Goal: Task Accomplishment & Management: Use online tool/utility

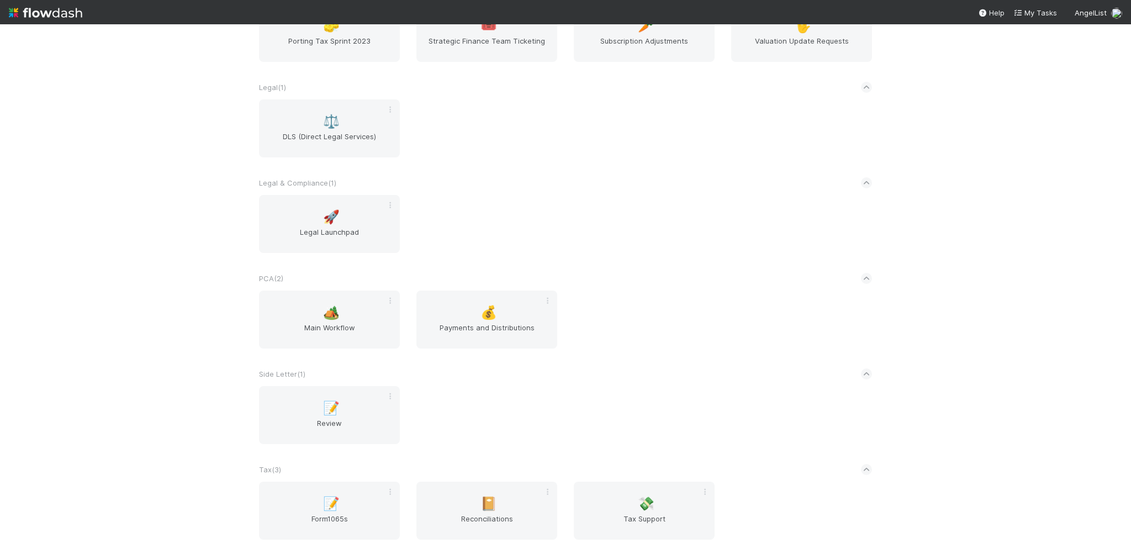
scroll to position [1326, 0]
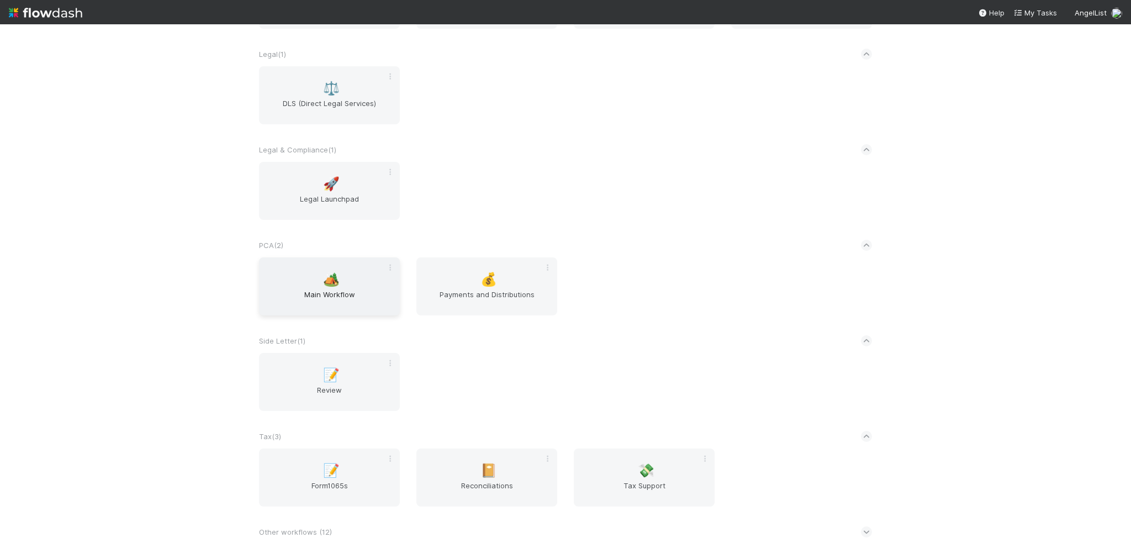
click at [319, 303] on span "Main Workflow" at bounding box center [330, 300] width 132 height 22
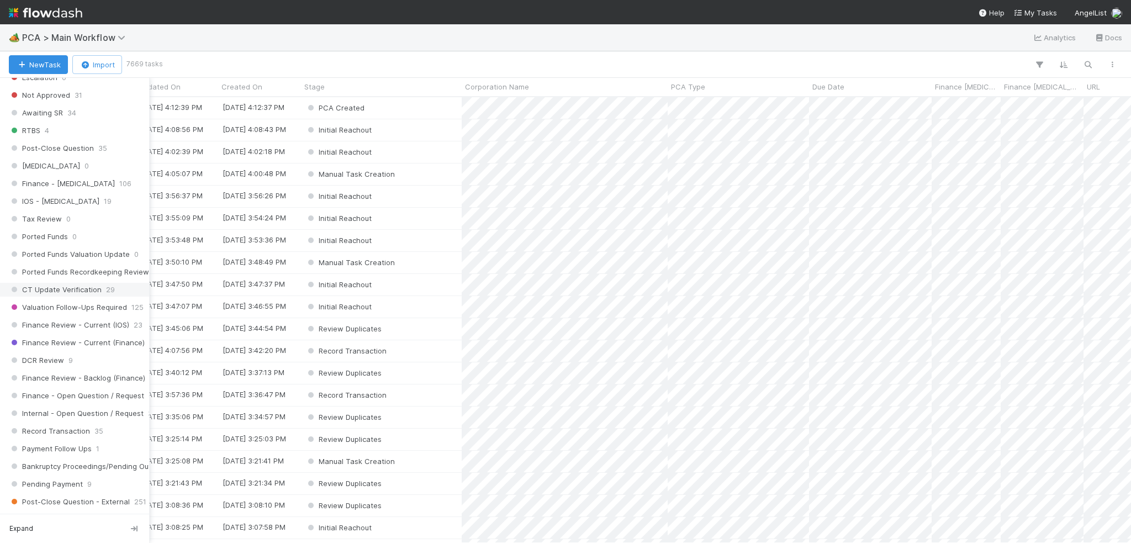
scroll to position [718, 0]
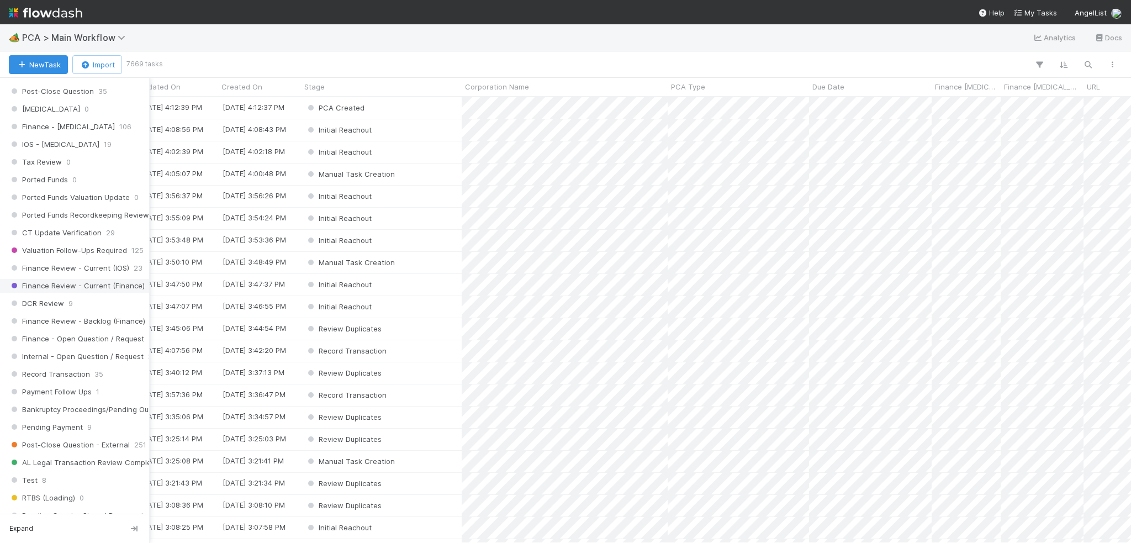
click at [86, 279] on span "Finance Review - Current (Finance)" at bounding box center [77, 286] width 136 height 14
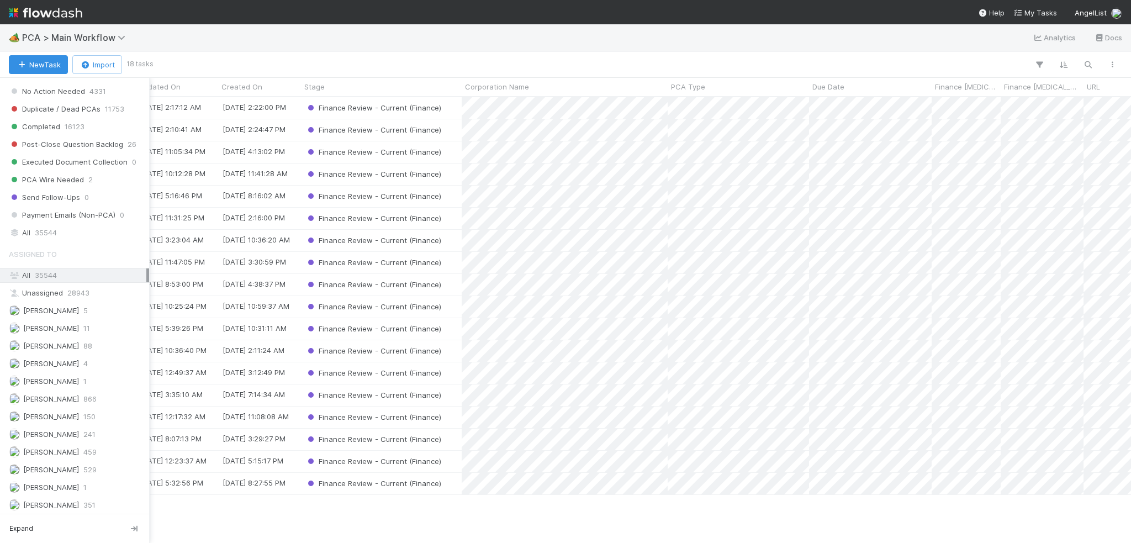
scroll to position [1215, 0]
click at [52, 408] on span "[PERSON_NAME]" at bounding box center [44, 415] width 70 height 14
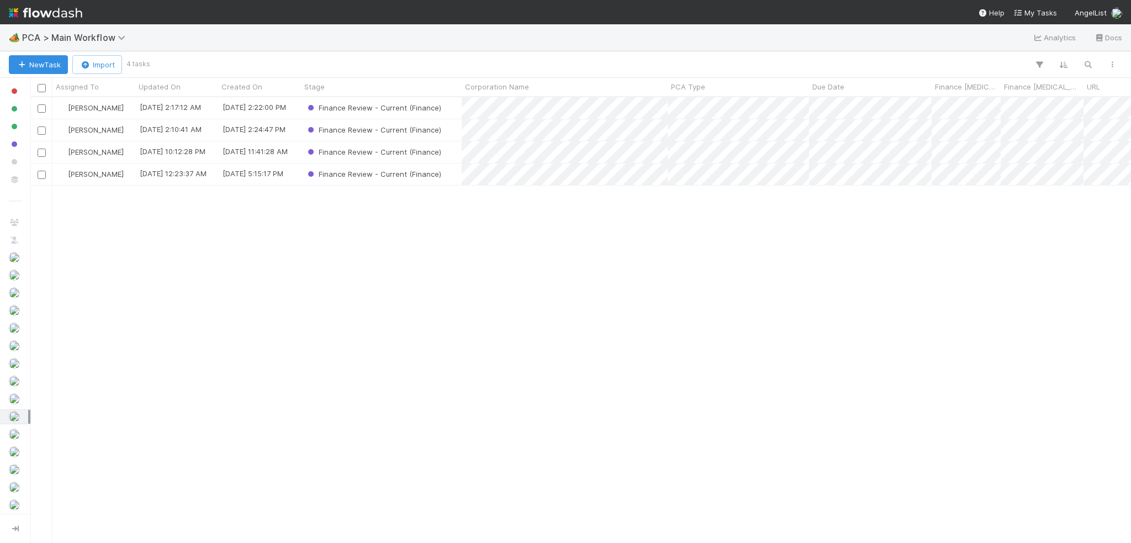
scroll to position [438, 1093]
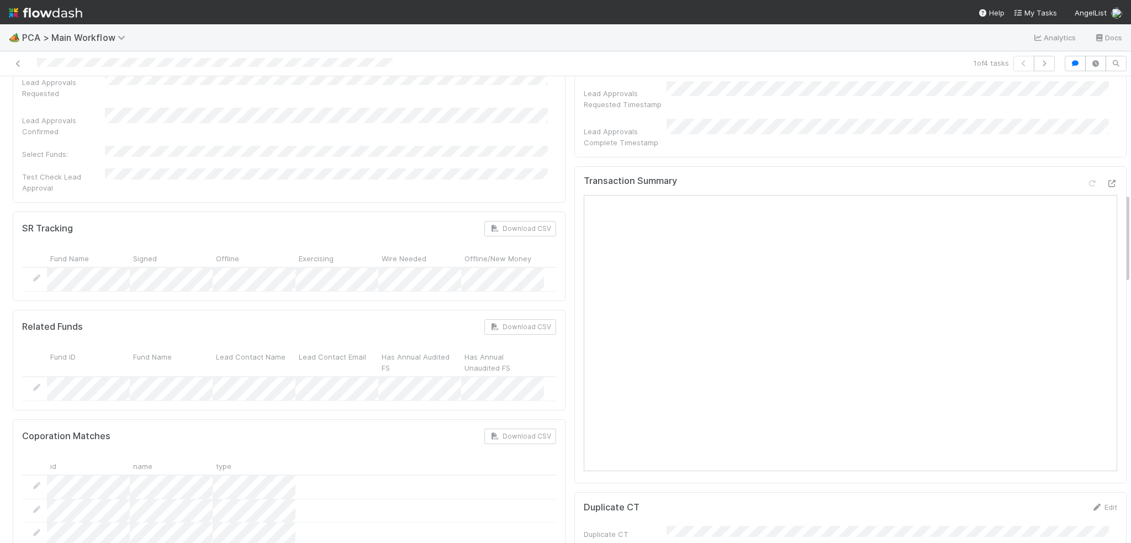
scroll to position [608, 0]
click at [1107, 176] on icon at bounding box center [1112, 179] width 11 height 7
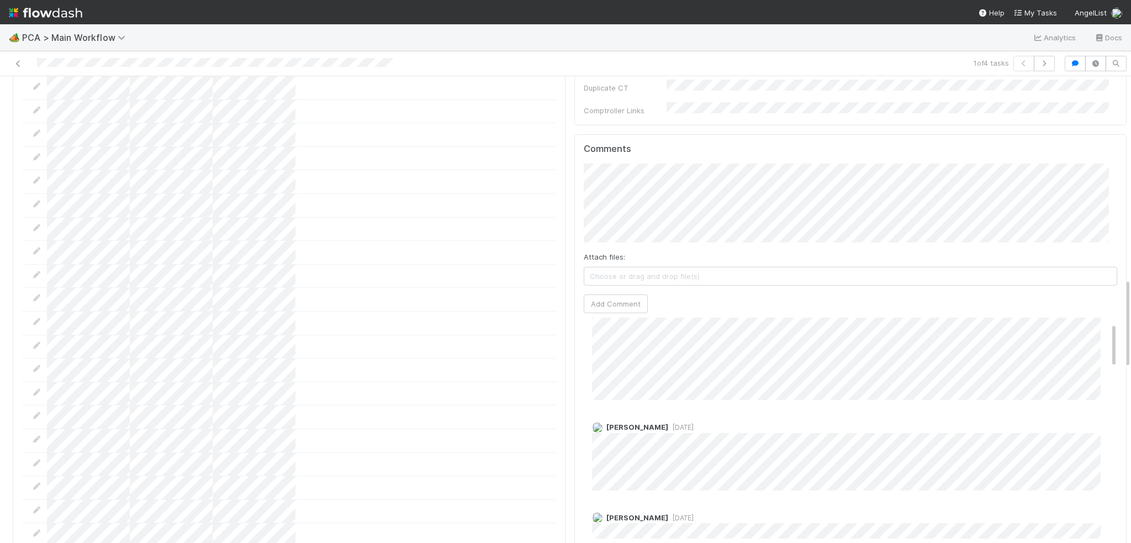
scroll to position [110, 0]
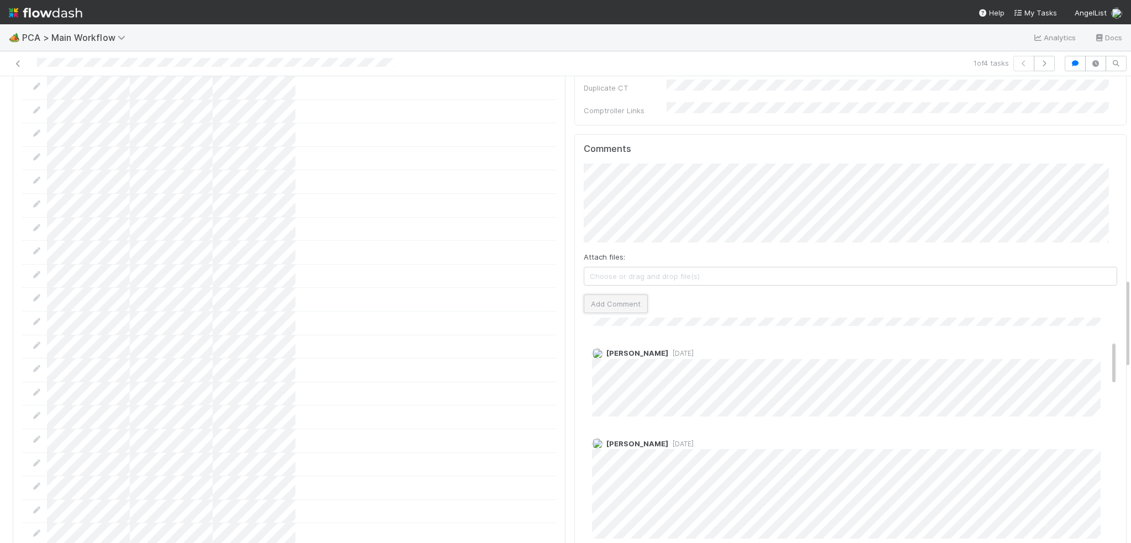
click at [597, 294] on button "Add Comment" at bounding box center [616, 303] width 64 height 19
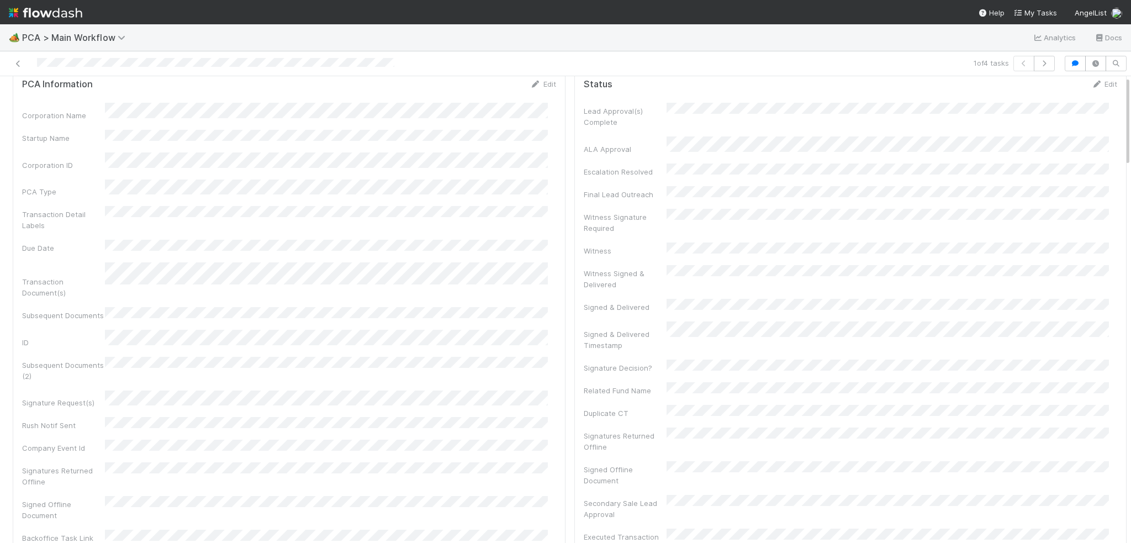
scroll to position [0, 0]
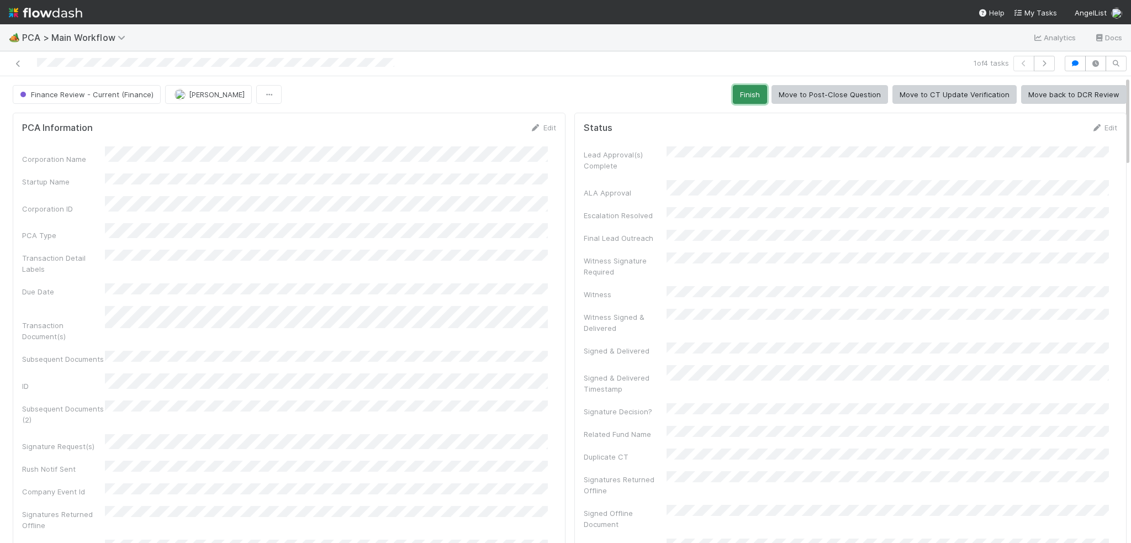
click at [740, 87] on button "Finish" at bounding box center [750, 94] width 34 height 19
click at [1039, 62] on icon "button" at bounding box center [1044, 63] width 11 height 7
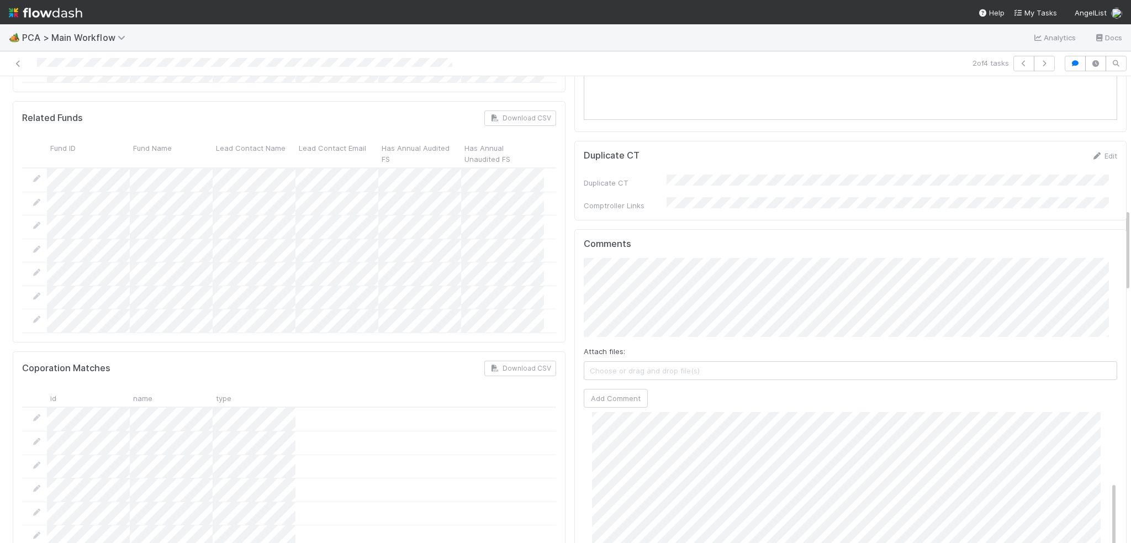
scroll to position [939, 0]
click at [610, 388] on button "Add Comment" at bounding box center [616, 397] width 64 height 19
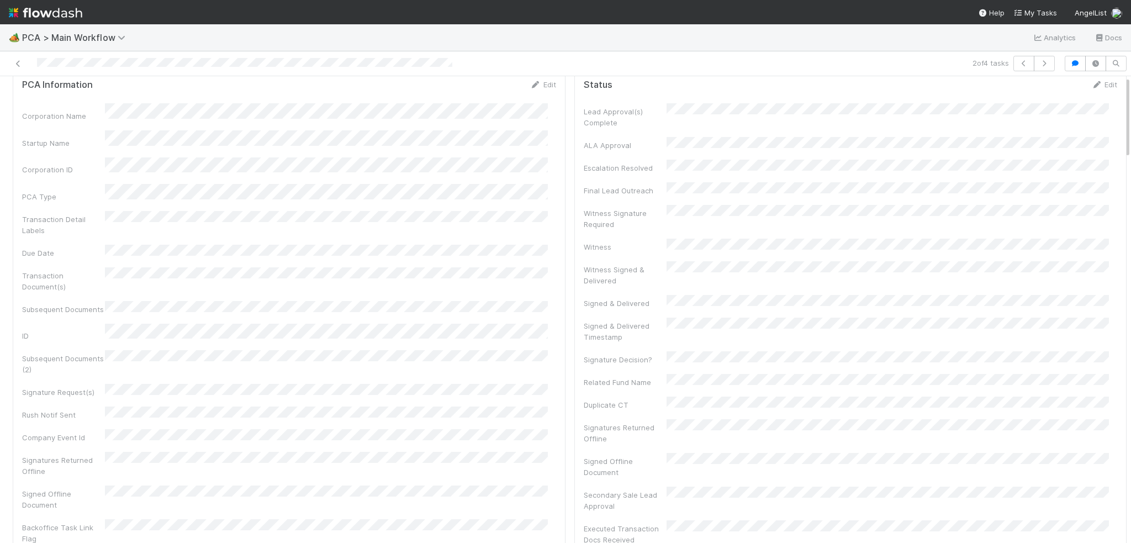
scroll to position [0, 0]
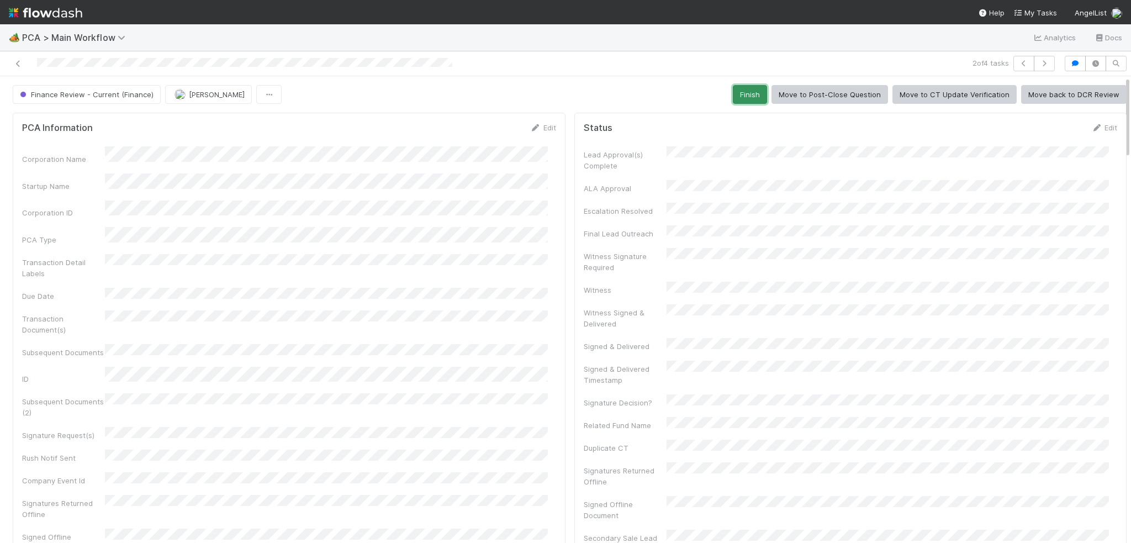
click at [734, 103] on button "Finish" at bounding box center [750, 94] width 34 height 19
click at [1039, 61] on icon "button" at bounding box center [1044, 63] width 11 height 7
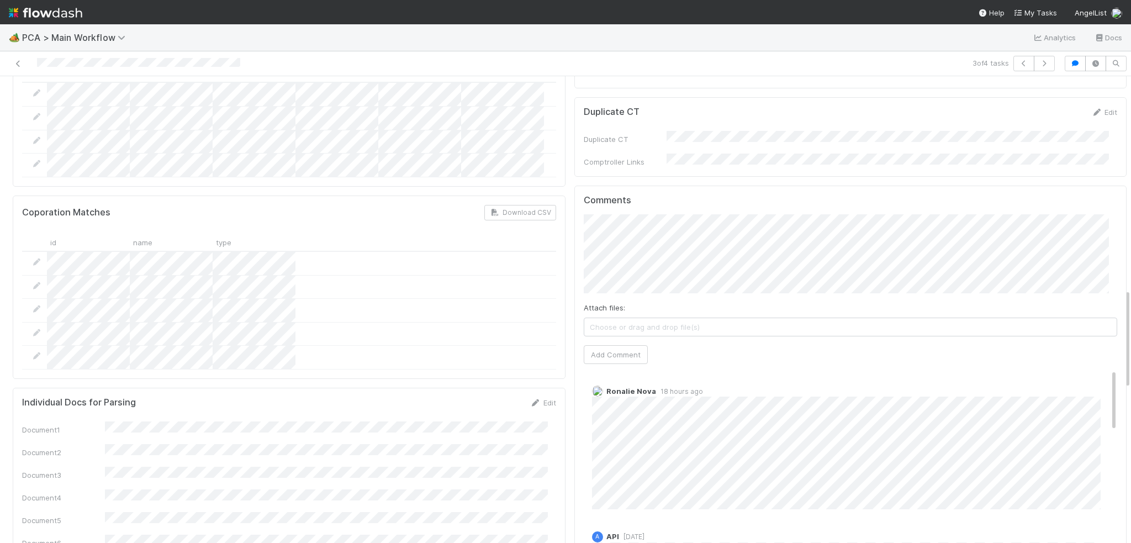
scroll to position [166, 0]
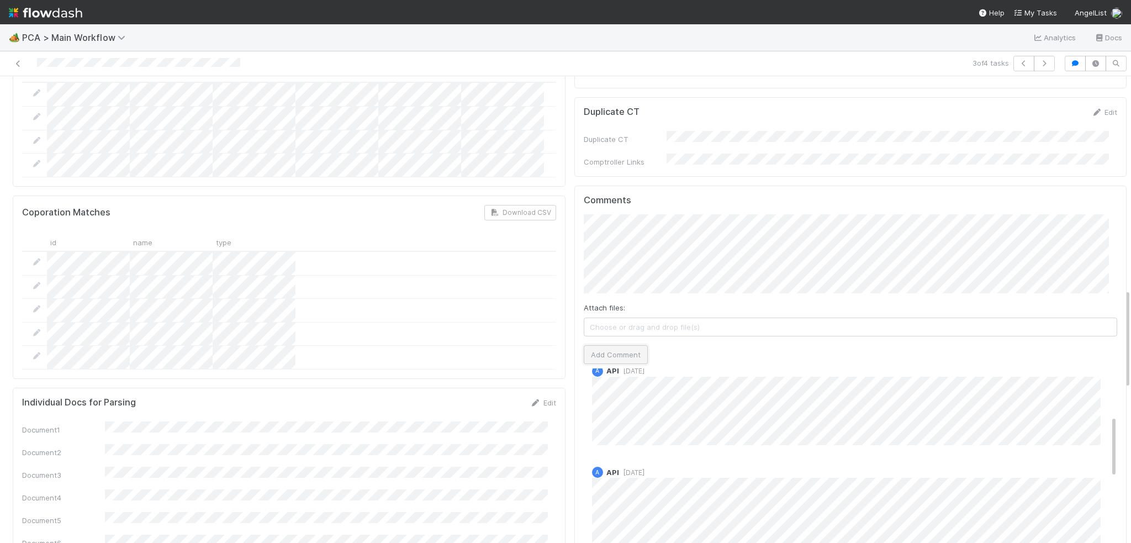
click at [608, 345] on button "Add Comment" at bounding box center [616, 354] width 64 height 19
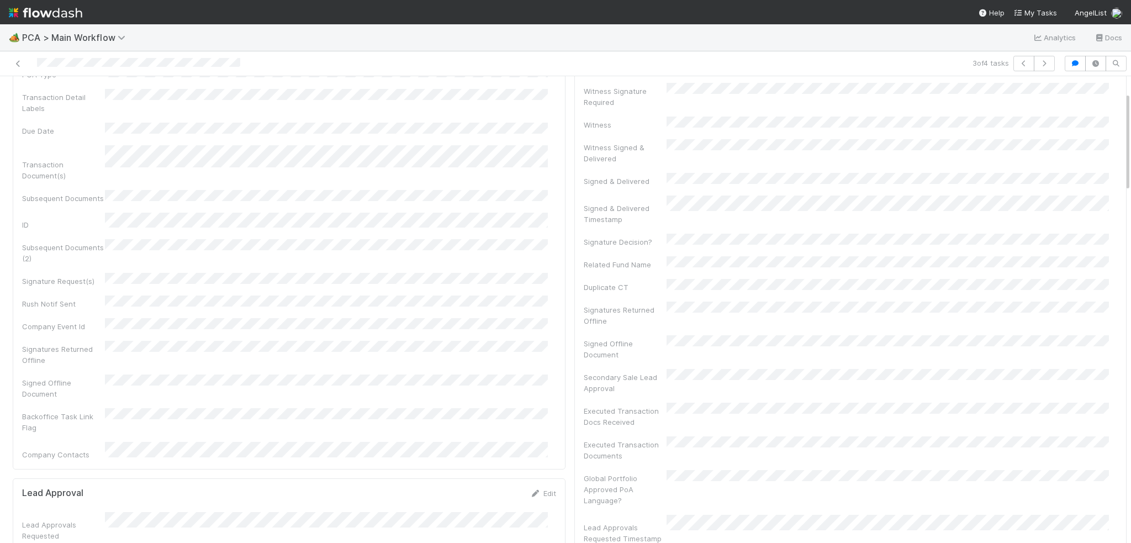
scroll to position [0, 0]
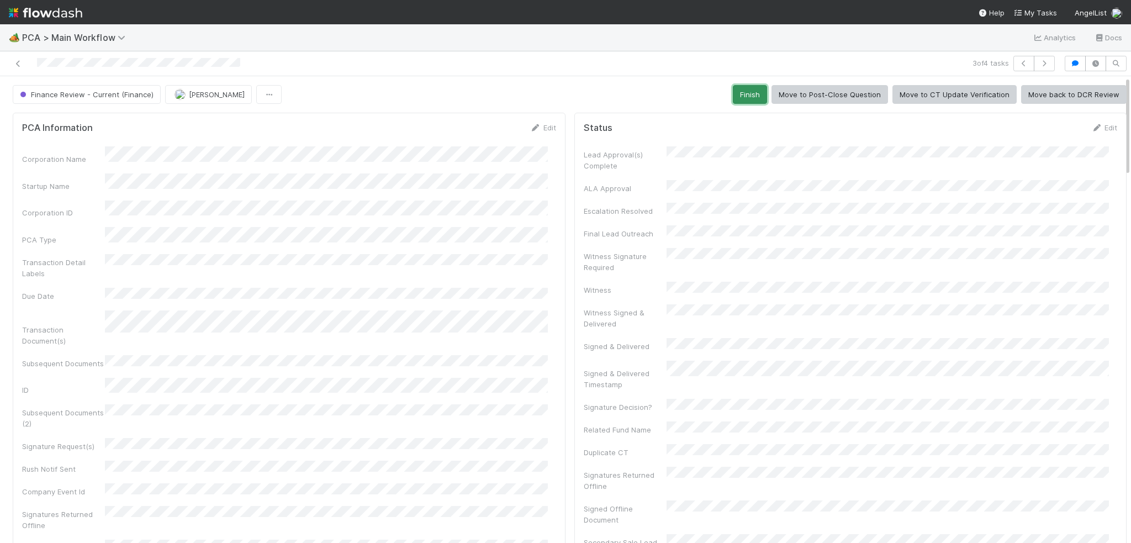
click at [750, 92] on button "Finish" at bounding box center [750, 94] width 34 height 19
click at [1034, 65] on button "button" at bounding box center [1044, 63] width 21 height 15
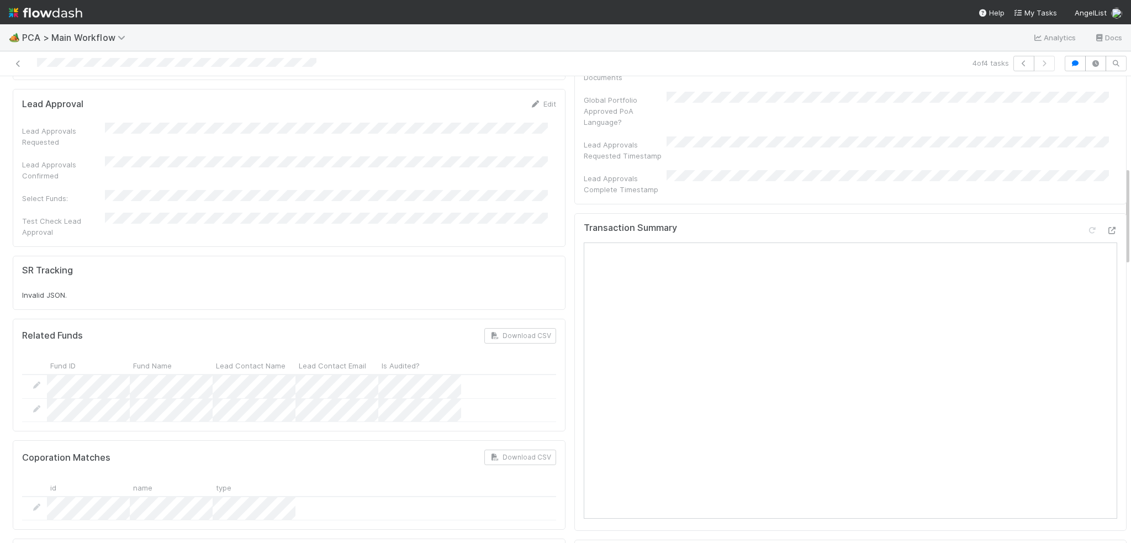
scroll to position [552, 0]
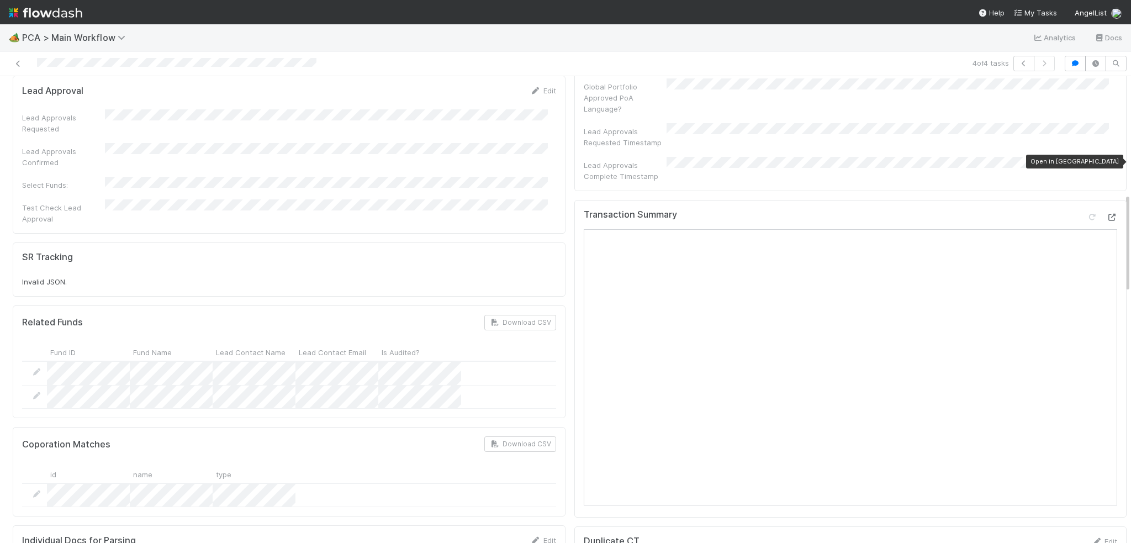
click at [1107, 214] on icon at bounding box center [1112, 217] width 11 height 7
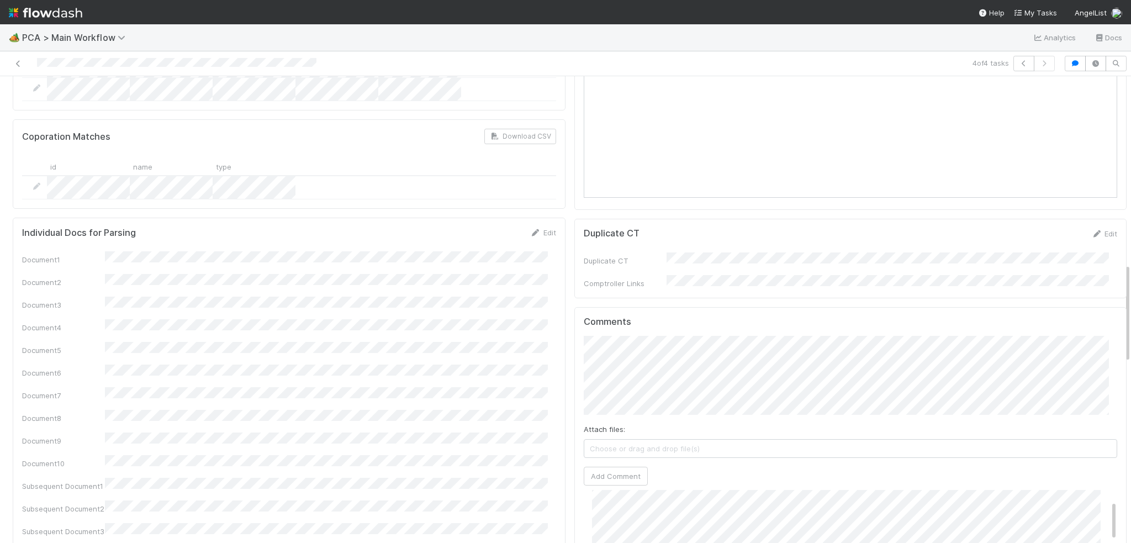
scroll to position [884, 0]
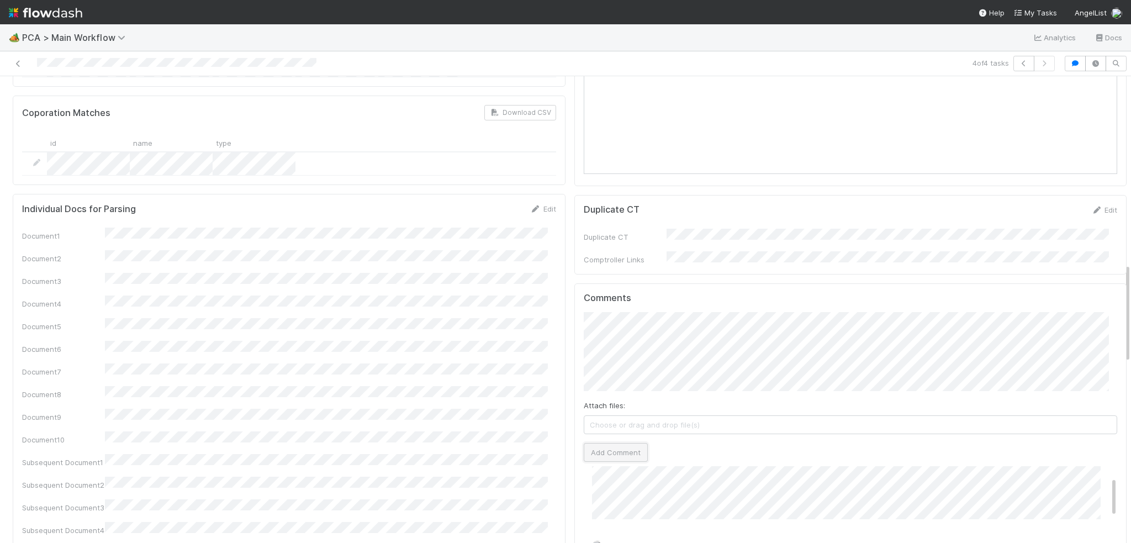
click at [609, 443] on button "Add Comment" at bounding box center [616, 452] width 64 height 19
click at [398, 298] on div "Document1 Document2 Document3 Document4 Document5 Document6 Document7 Document8…" at bounding box center [289, 455] width 534 height 455
click at [16, 61] on icon at bounding box center [18, 63] width 11 height 7
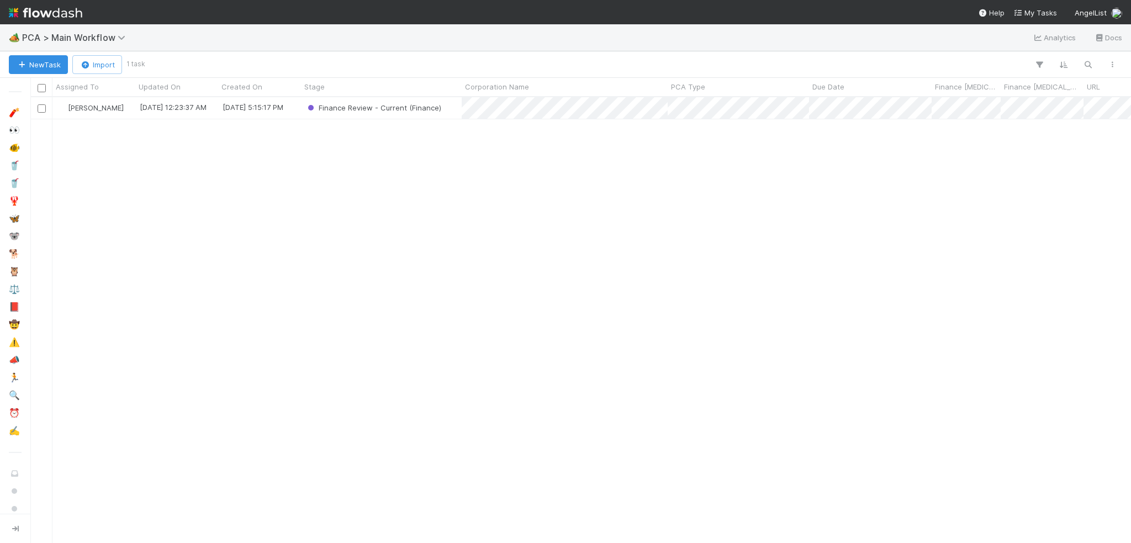
scroll to position [438, 1093]
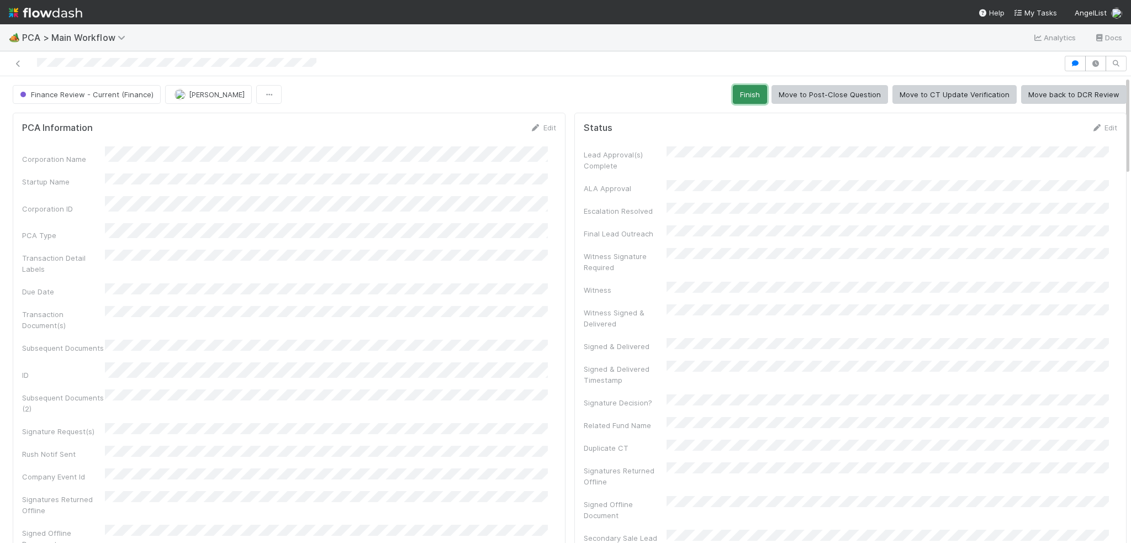
click at [743, 92] on button "Finish" at bounding box center [750, 94] width 34 height 19
click at [15, 61] on icon at bounding box center [18, 63] width 11 height 7
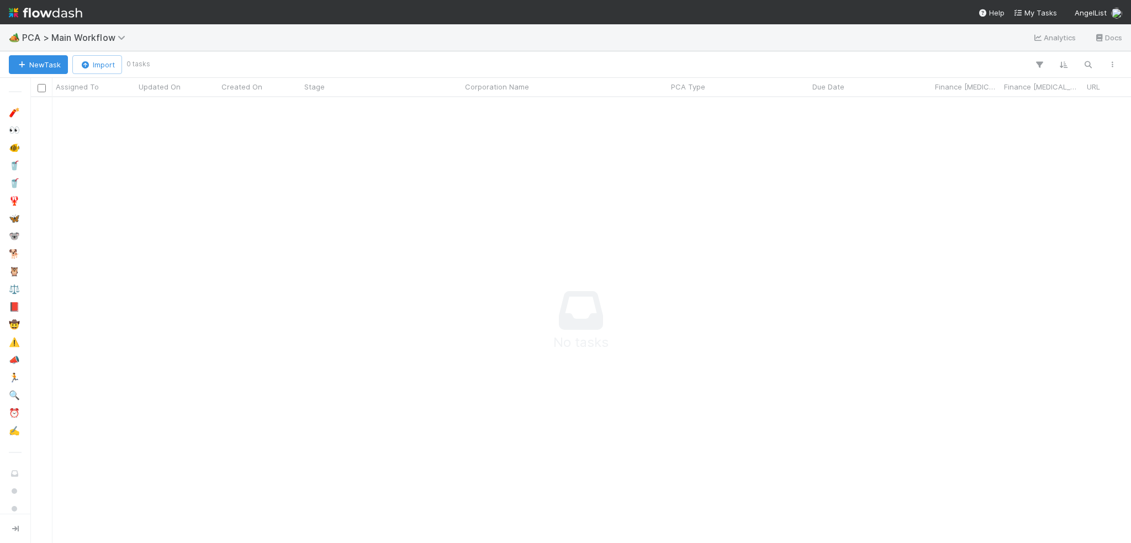
scroll to position [429, 1093]
drag, startPoint x: 250, startPoint y: 227, endPoint x: 107, endPoint y: 152, distance: 161.8
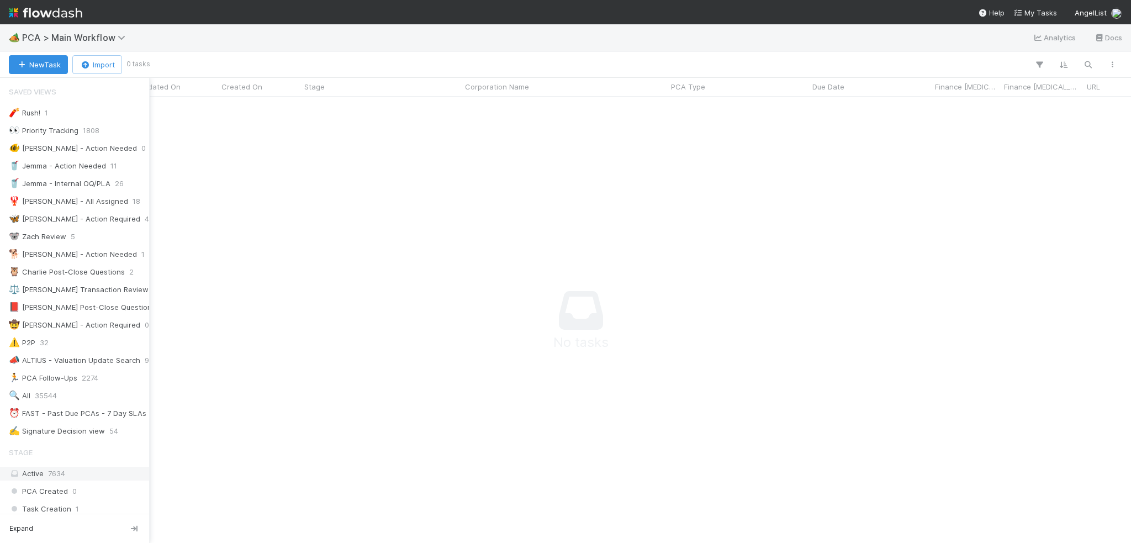
click at [68, 467] on div "Active 7634" at bounding box center [78, 474] width 138 height 14
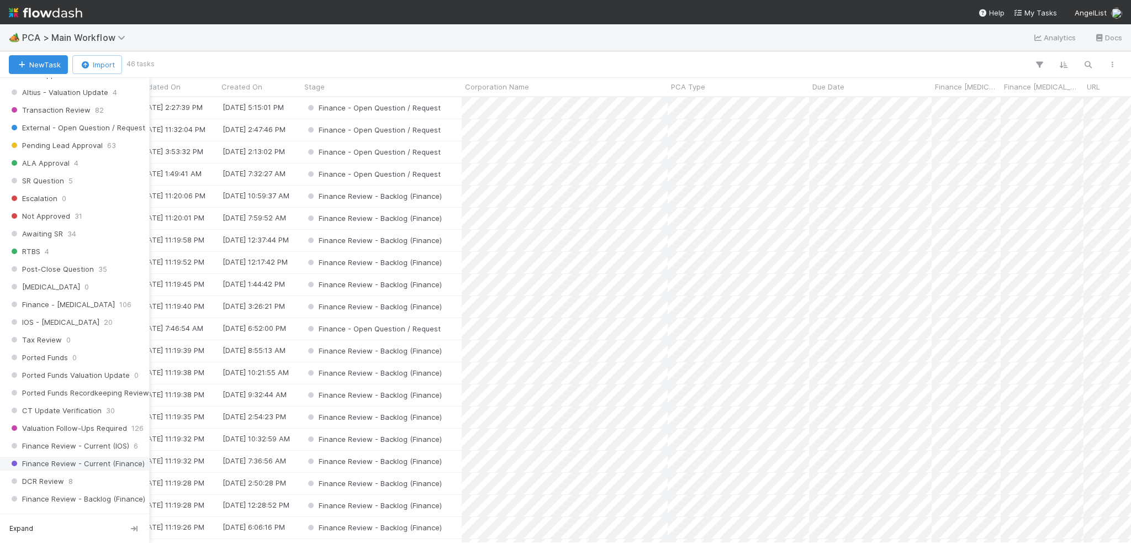
scroll to position [663, 0]
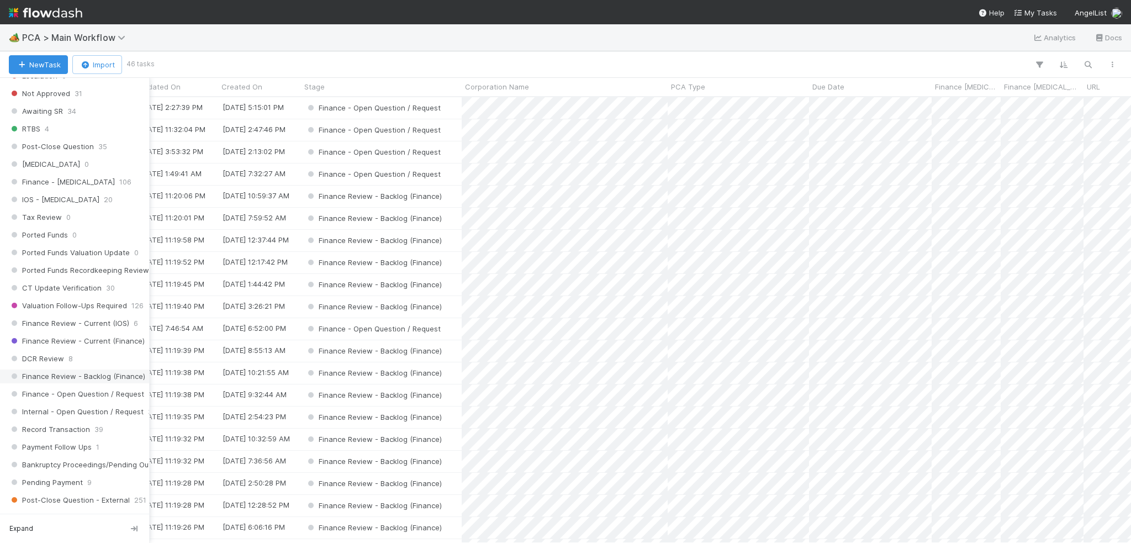
click at [99, 370] on span "Finance Review - Backlog (Finance)" at bounding box center [77, 377] width 136 height 14
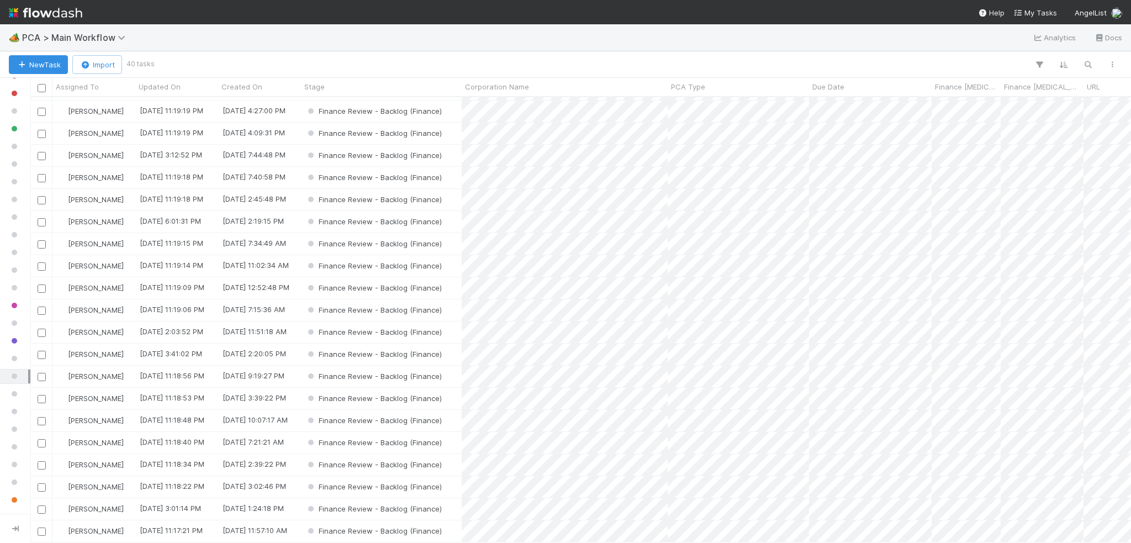
scroll to position [446, 0]
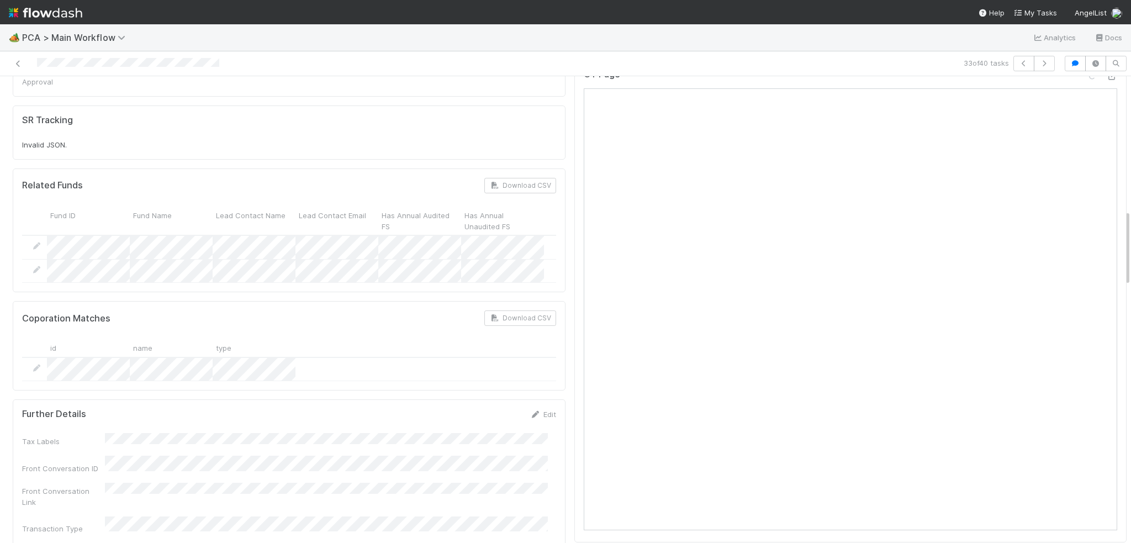
scroll to position [773, 0]
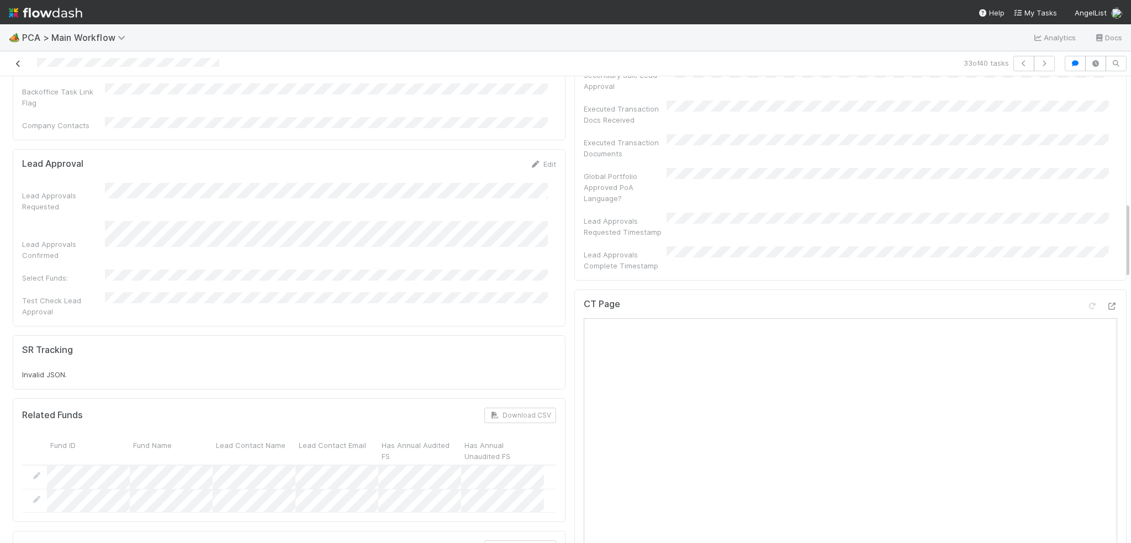
click at [15, 59] on link at bounding box center [18, 63] width 11 height 11
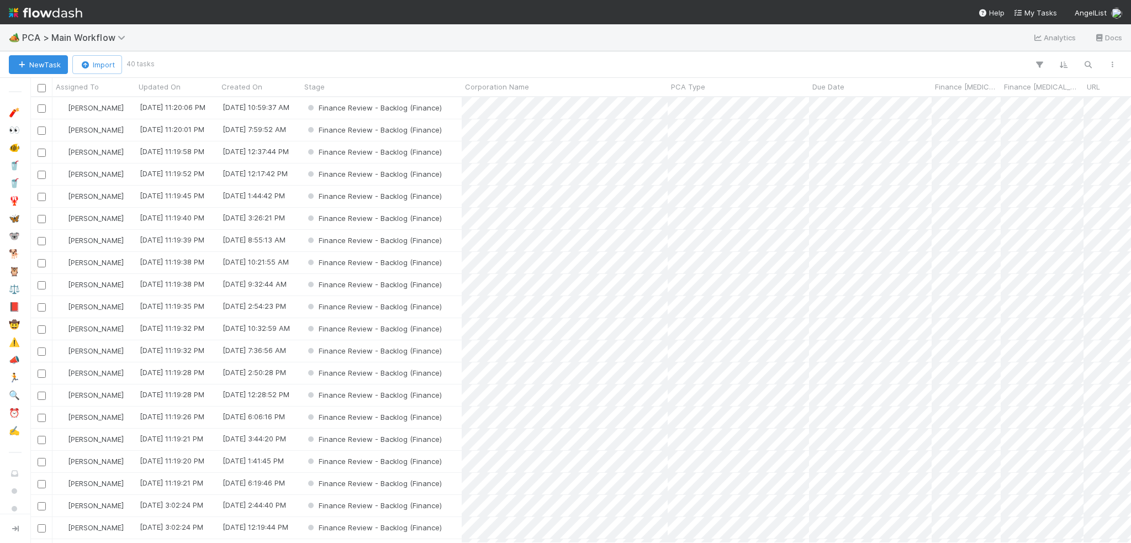
scroll to position [438, 1093]
click at [729, 92] on div "PCA Type" at bounding box center [738, 87] width 141 height 18
click at [720, 84] on div "PCA Type" at bounding box center [738, 86] width 135 height 11
click at [710, 108] on div "Sort A → Z" at bounding box center [735, 107] width 126 height 17
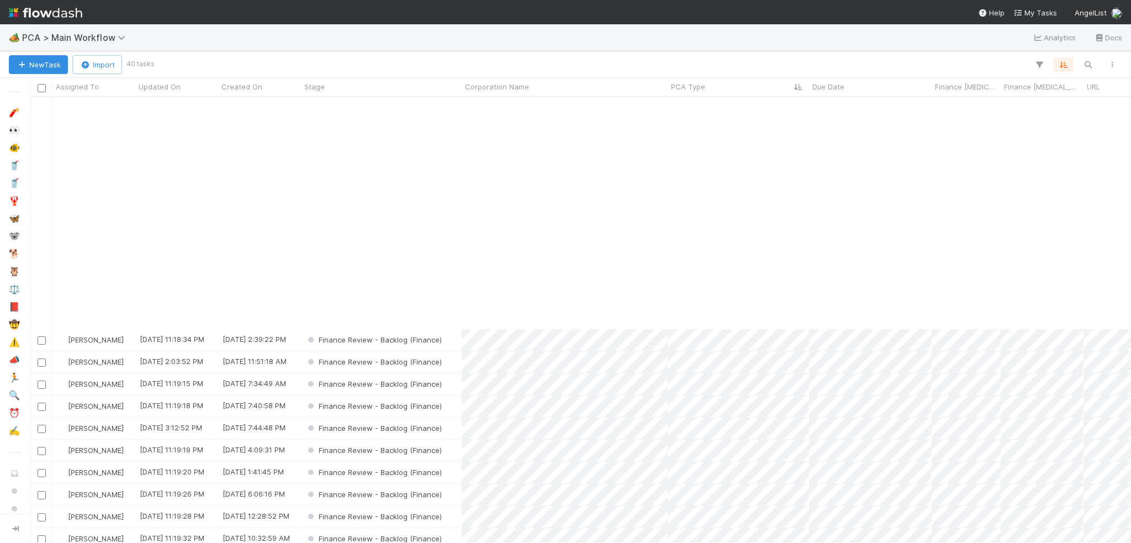
scroll to position [446, 0]
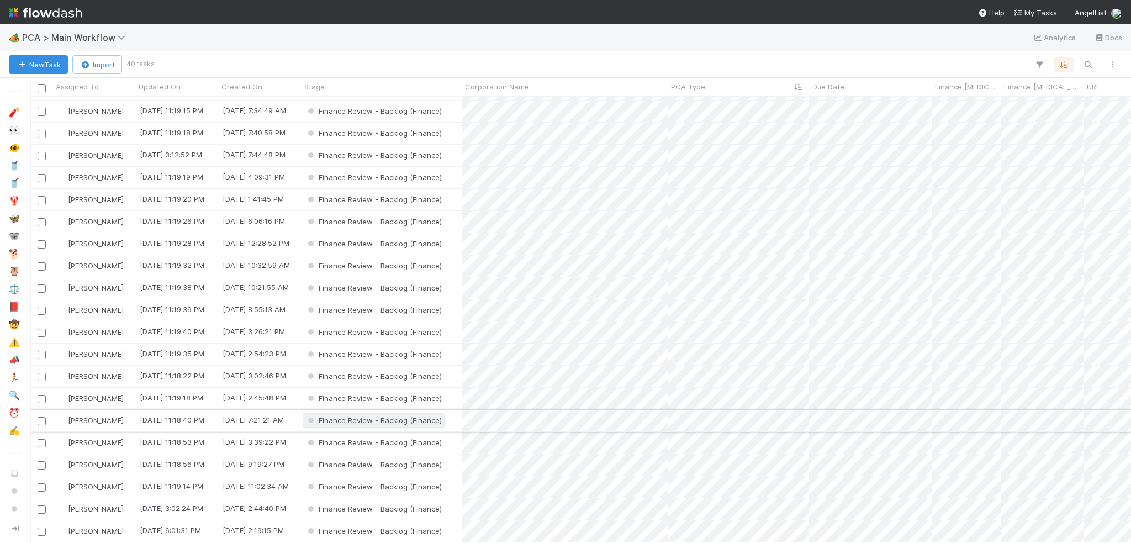
click at [438, 416] on span "Finance Review - Backlog (Finance)" at bounding box center [374, 420] width 136 height 9
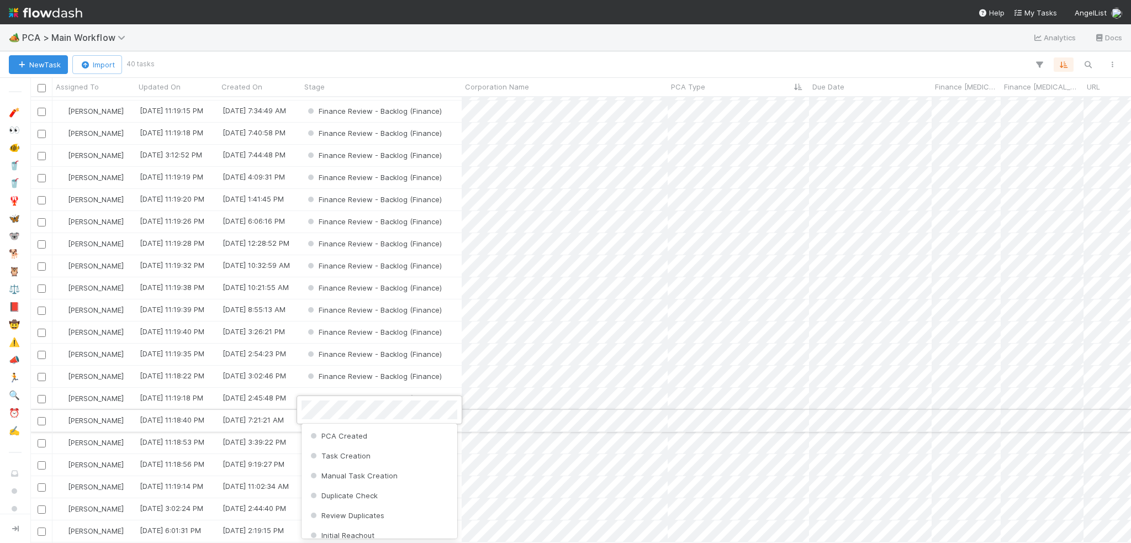
scroll to position [491, 0]
click at [464, 412] on div at bounding box center [565, 271] width 1131 height 543
click at [457, 413] on div "Finance Review - Backlog (Finance)" at bounding box center [381, 421] width 161 height 22
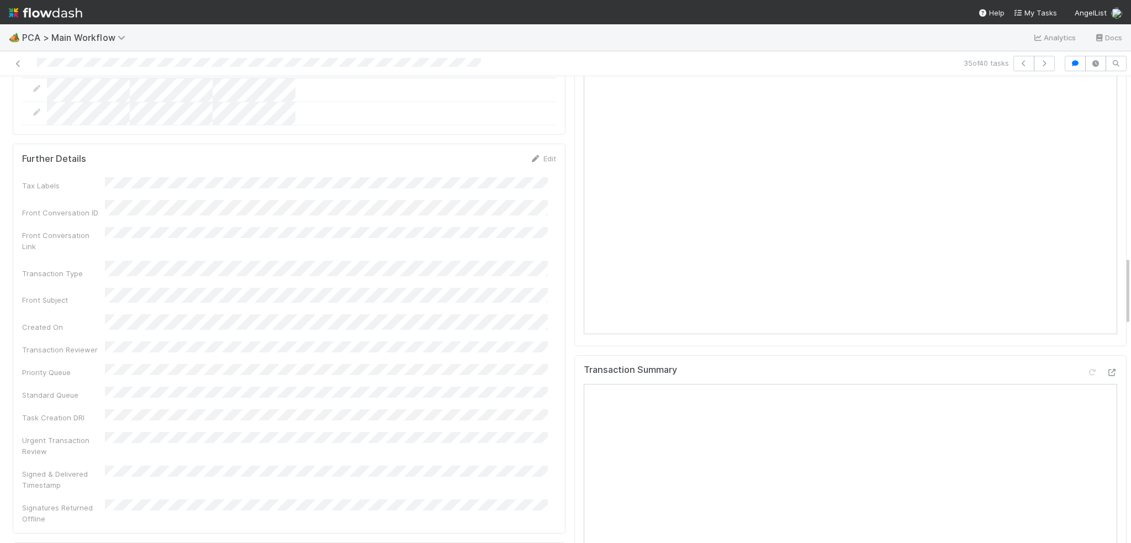
scroll to position [1215, 0]
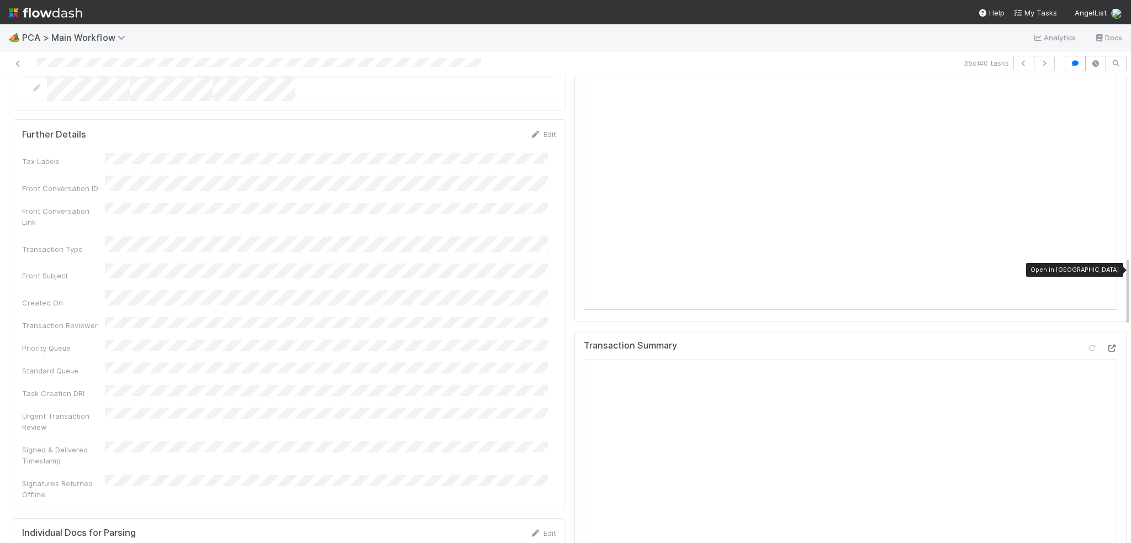
click at [1107, 345] on icon at bounding box center [1112, 348] width 11 height 7
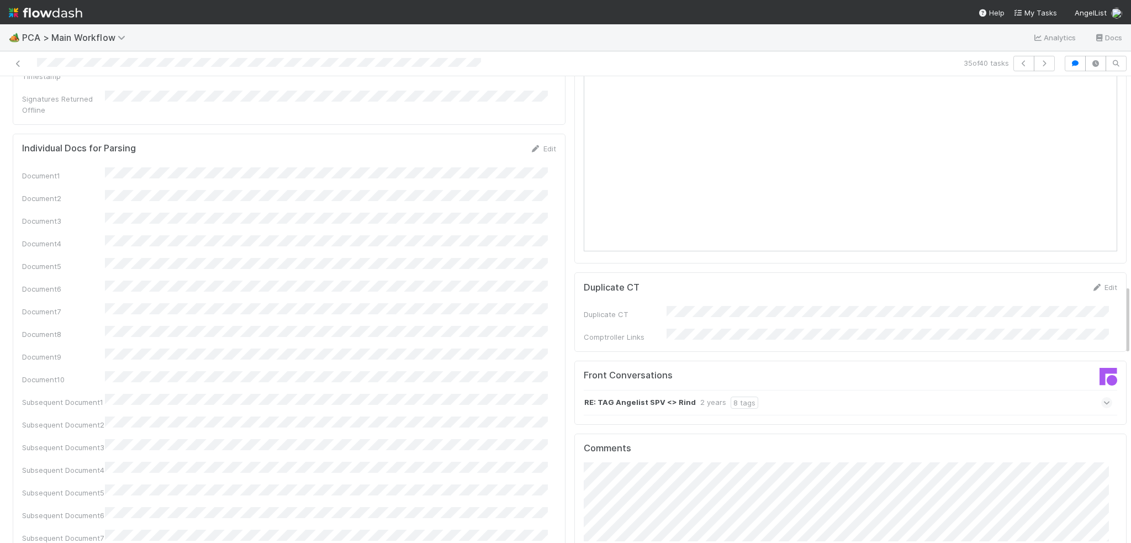
scroll to position [1602, 0]
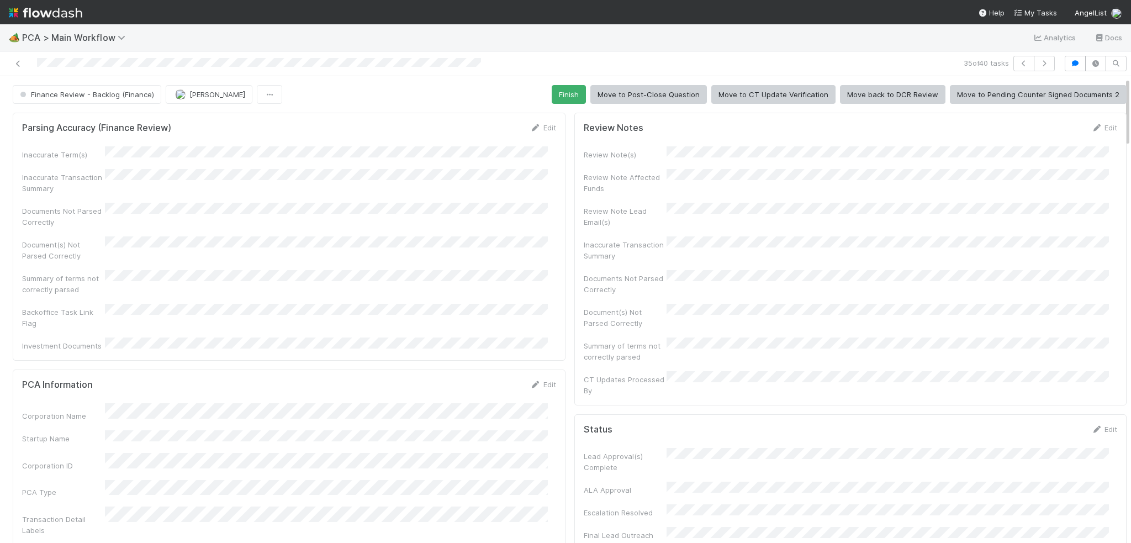
scroll to position [0, 0]
click at [571, 93] on button "Finish" at bounding box center [569, 94] width 34 height 19
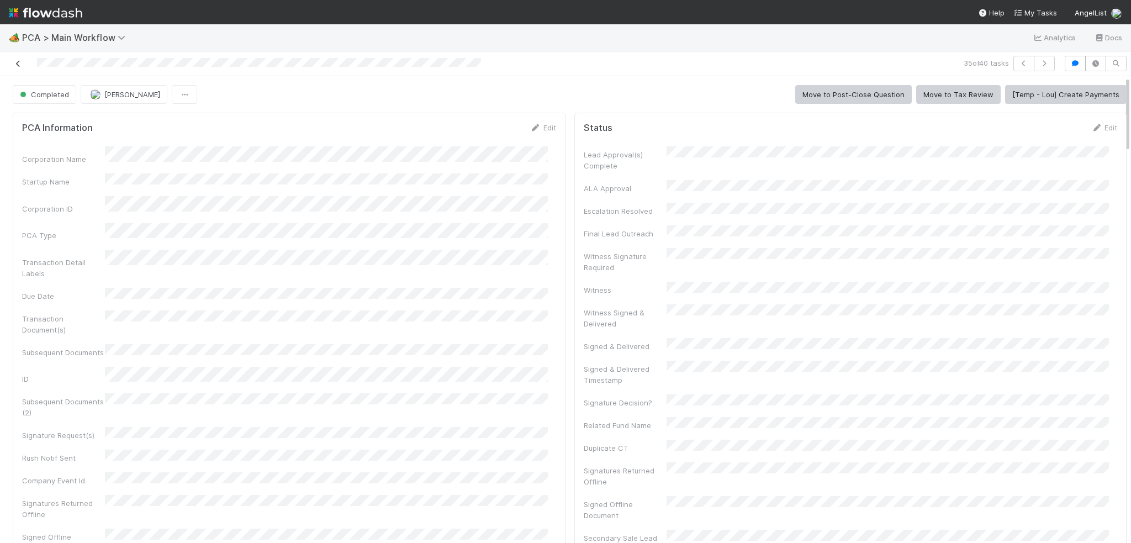
click at [18, 60] on icon at bounding box center [18, 63] width 11 height 7
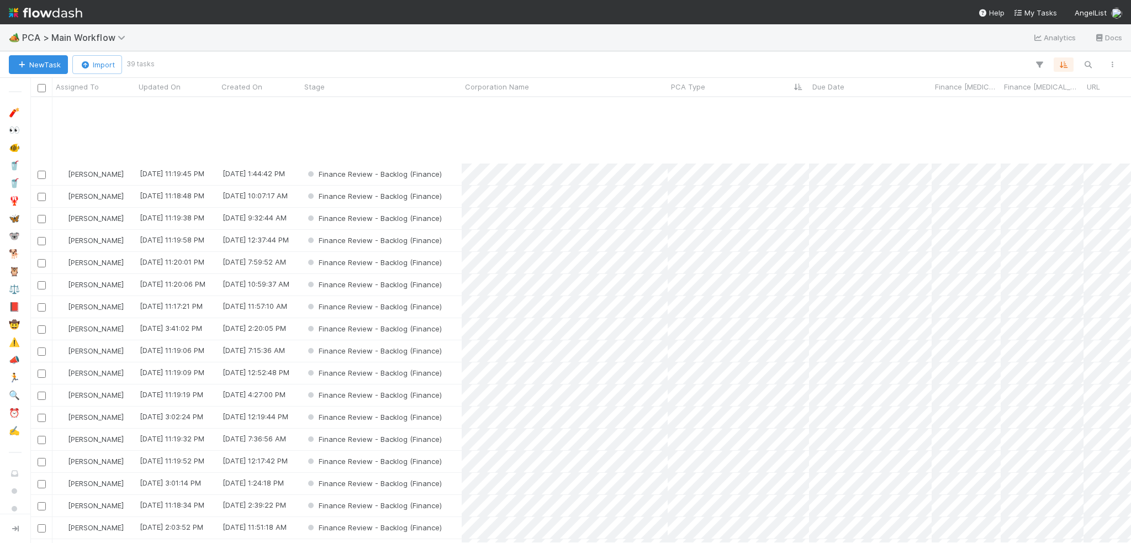
scroll to position [110, 0]
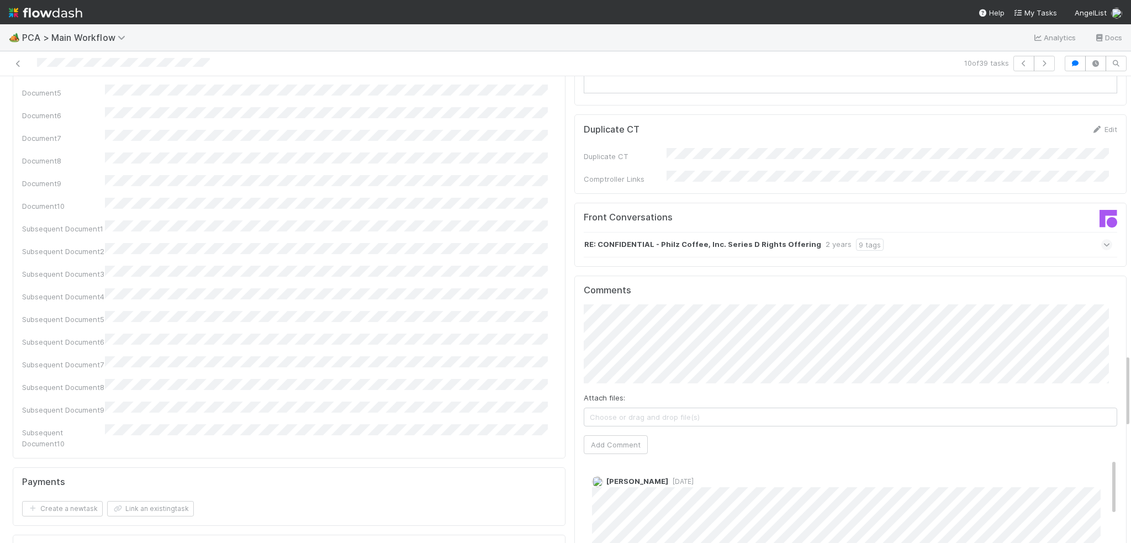
scroll to position [1768, 0]
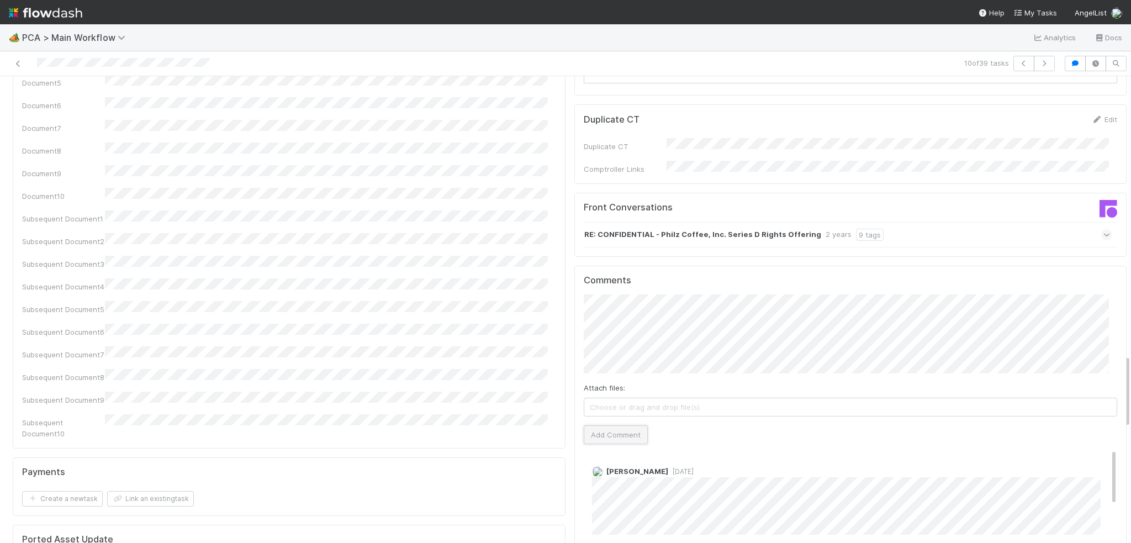
click at [587, 425] on button "Add Comment" at bounding box center [616, 434] width 64 height 19
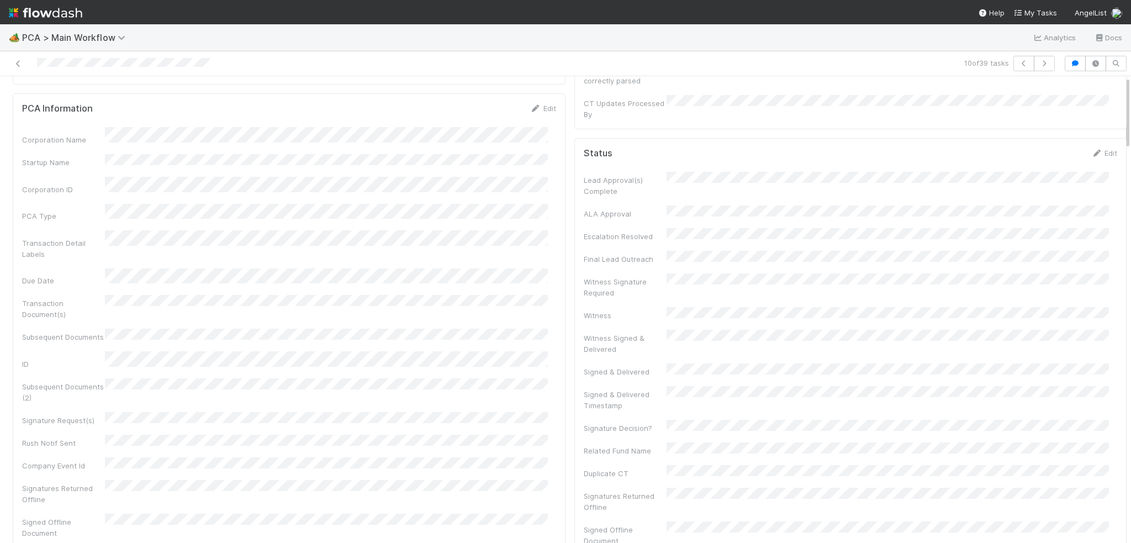
scroll to position [0, 0]
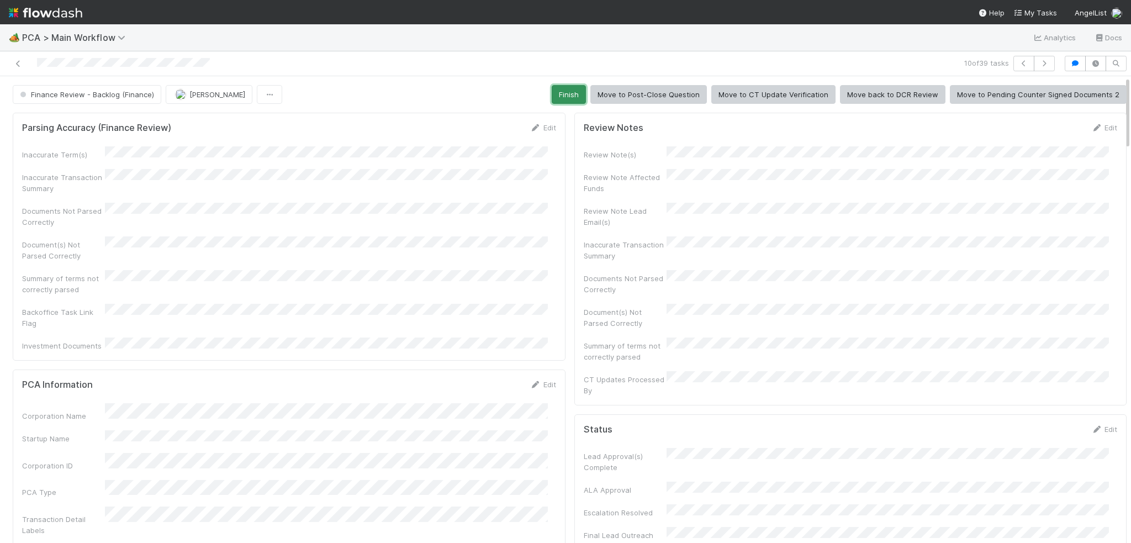
click at [561, 88] on button "Finish" at bounding box center [569, 94] width 34 height 19
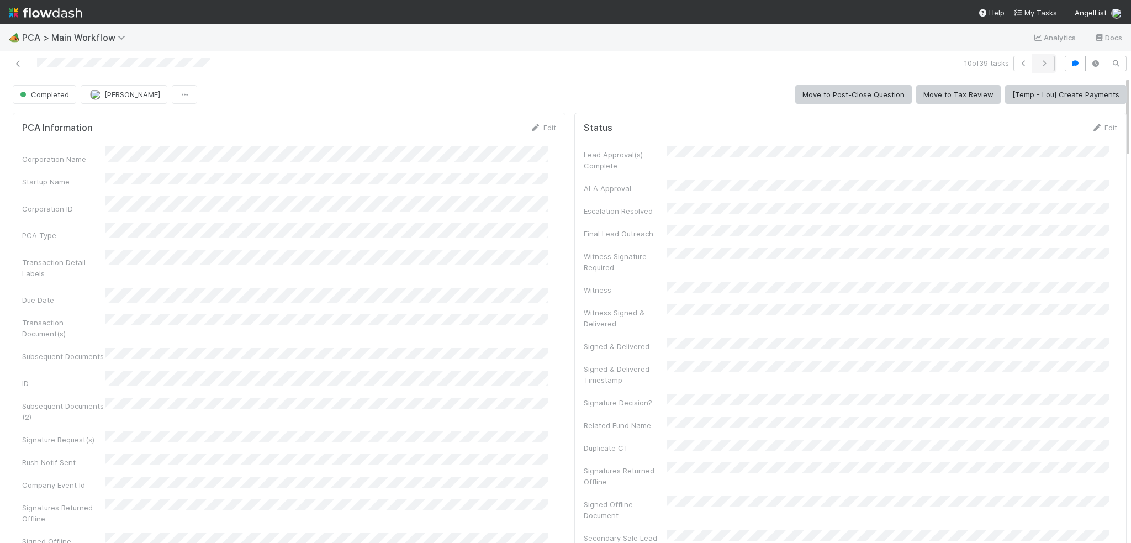
click at [1042, 63] on button "button" at bounding box center [1044, 63] width 21 height 15
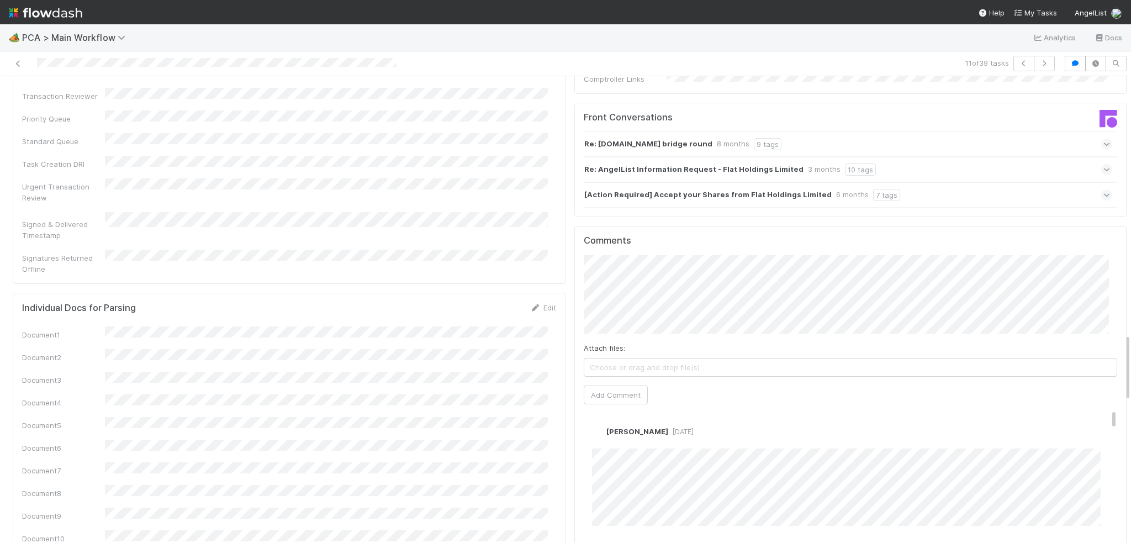
scroll to position [1878, 0]
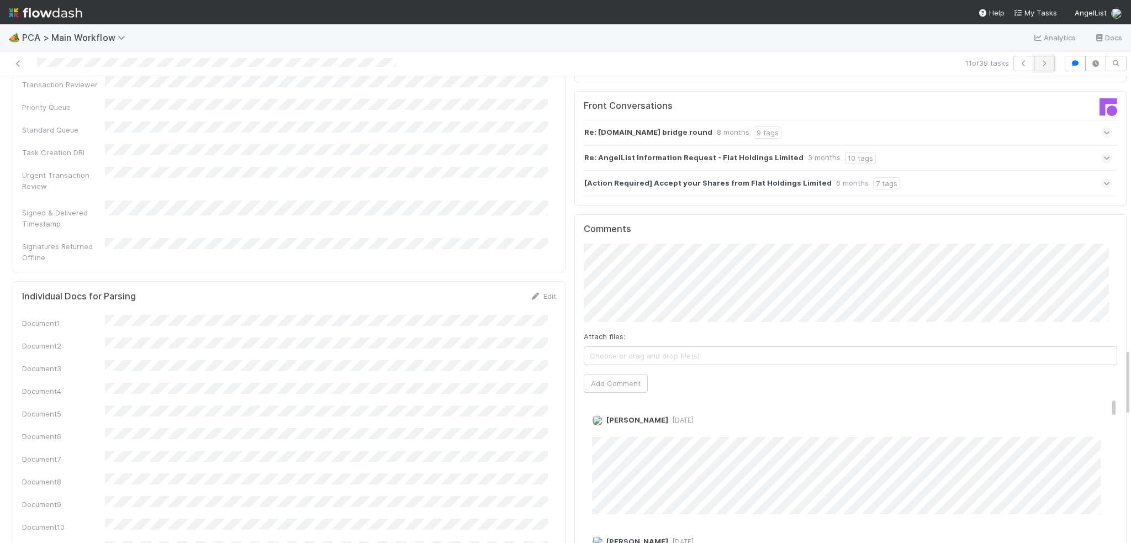
click at [1039, 62] on icon "button" at bounding box center [1044, 63] width 11 height 7
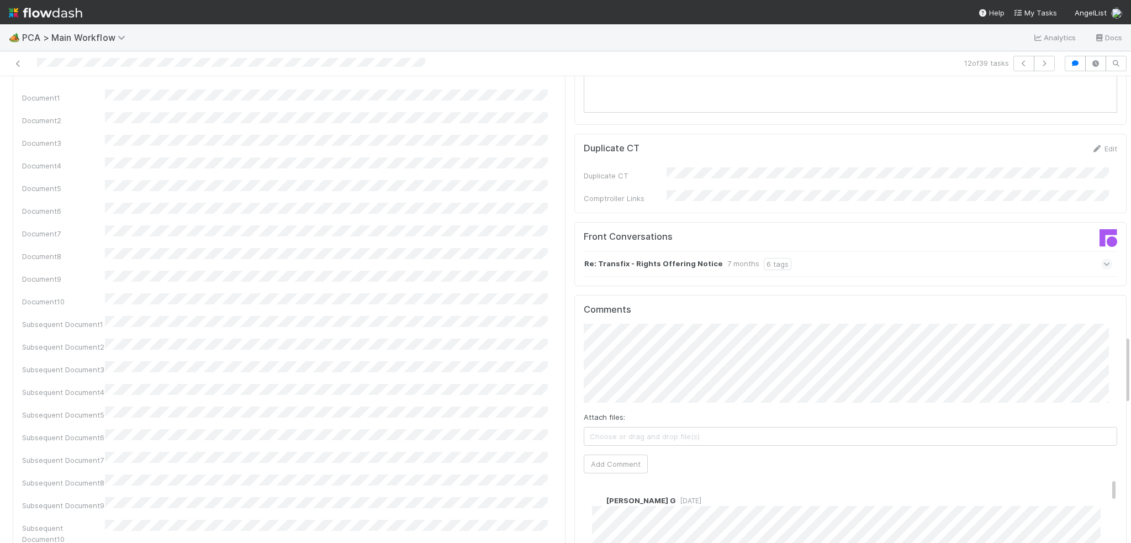
scroll to position [1768, 0]
click at [605, 452] on button "Add Comment" at bounding box center [616, 461] width 64 height 19
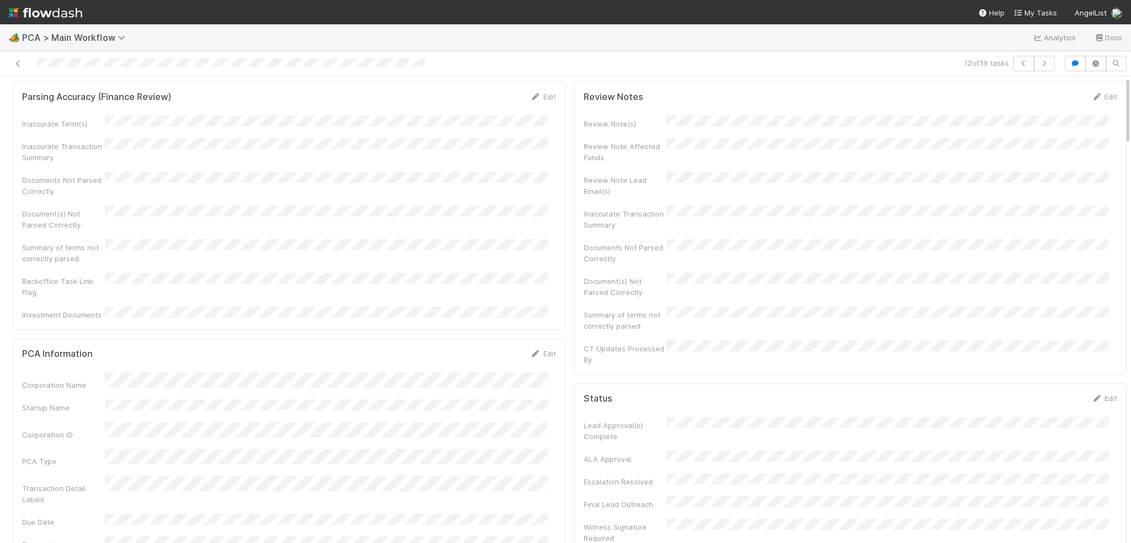
scroll to position [0, 0]
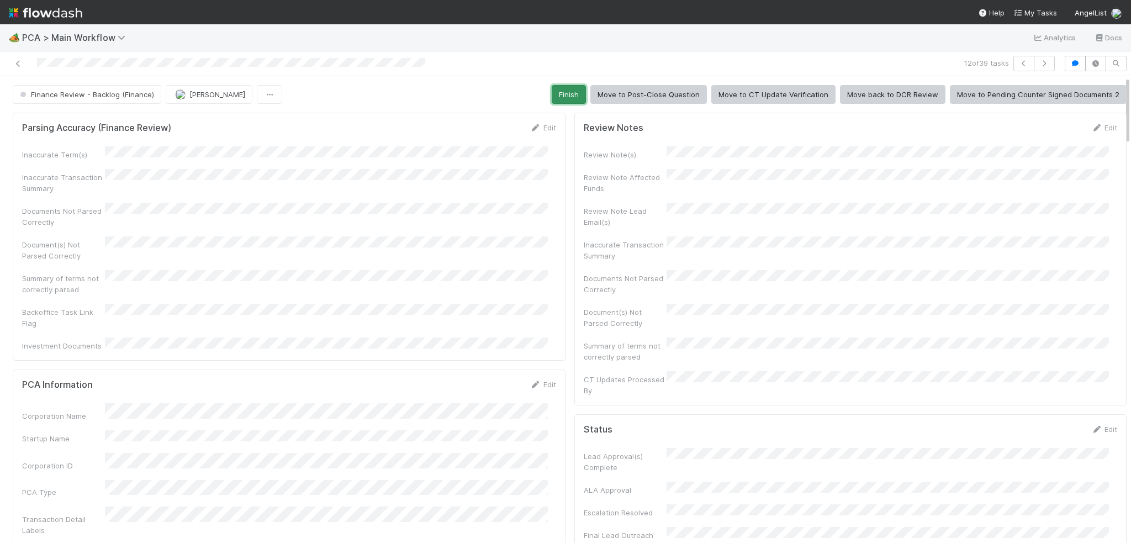
click at [559, 94] on button "Finish" at bounding box center [569, 94] width 34 height 19
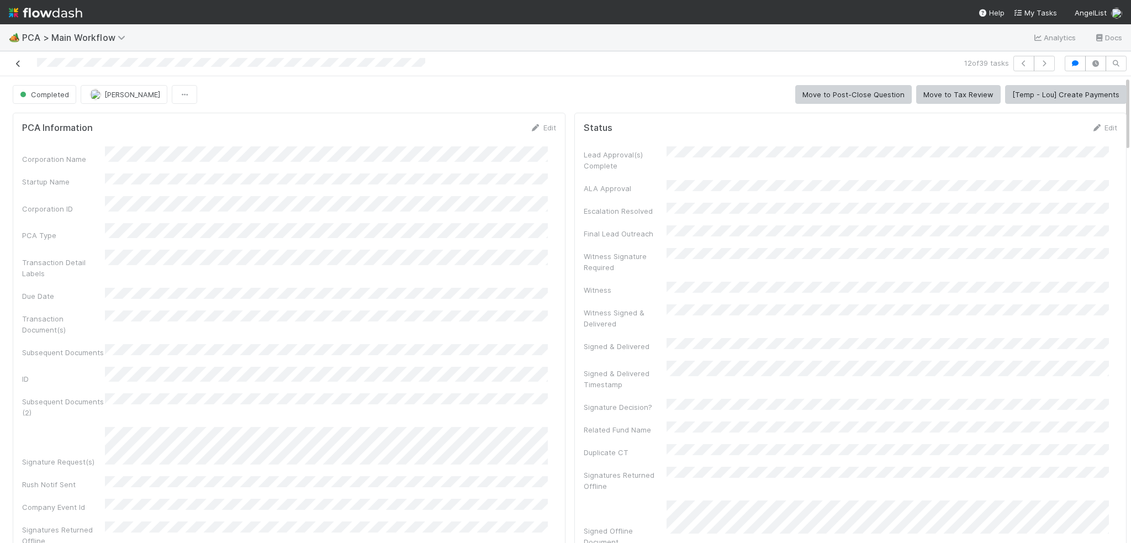
click at [20, 66] on icon at bounding box center [18, 63] width 11 height 7
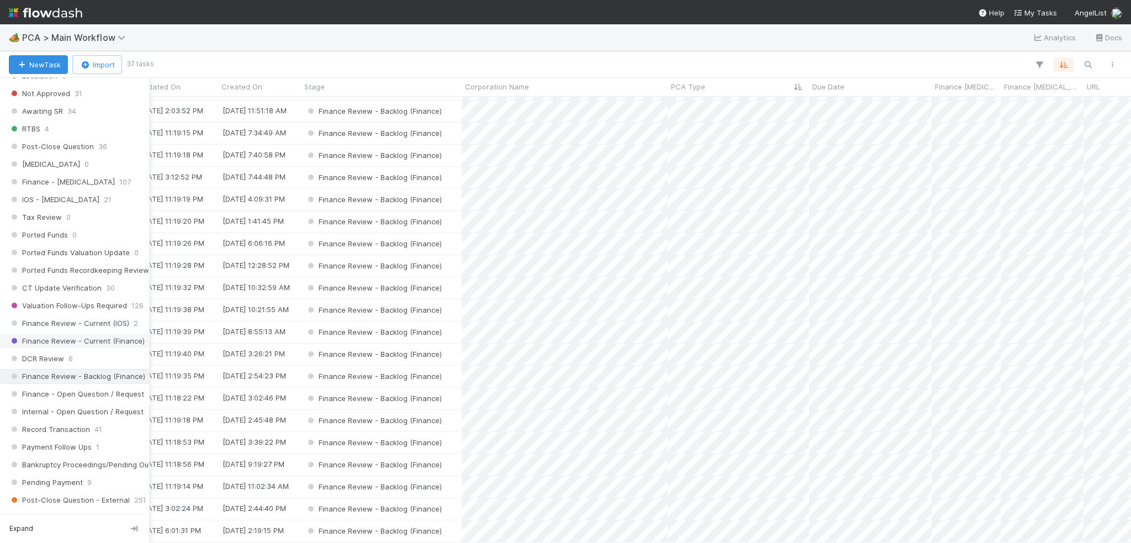
scroll to position [939, 0]
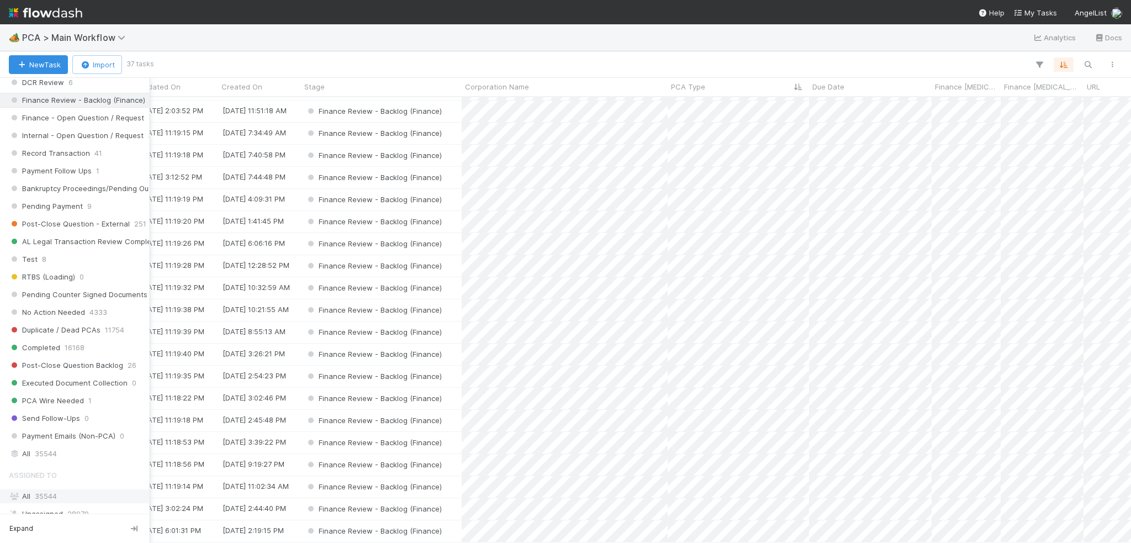
click at [64, 489] on div "All 35544" at bounding box center [78, 496] width 138 height 14
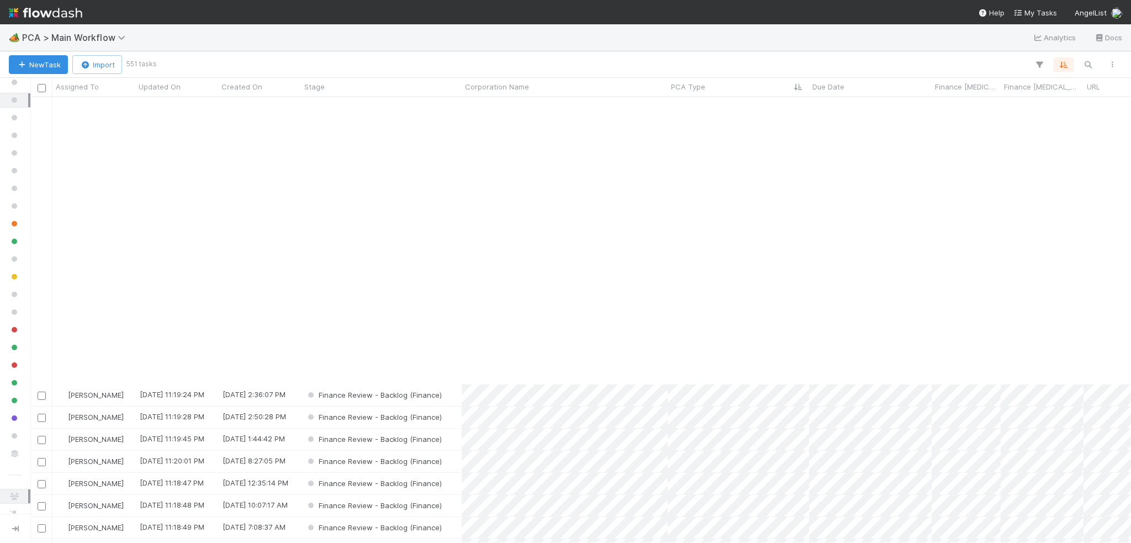
scroll to position [663, 0]
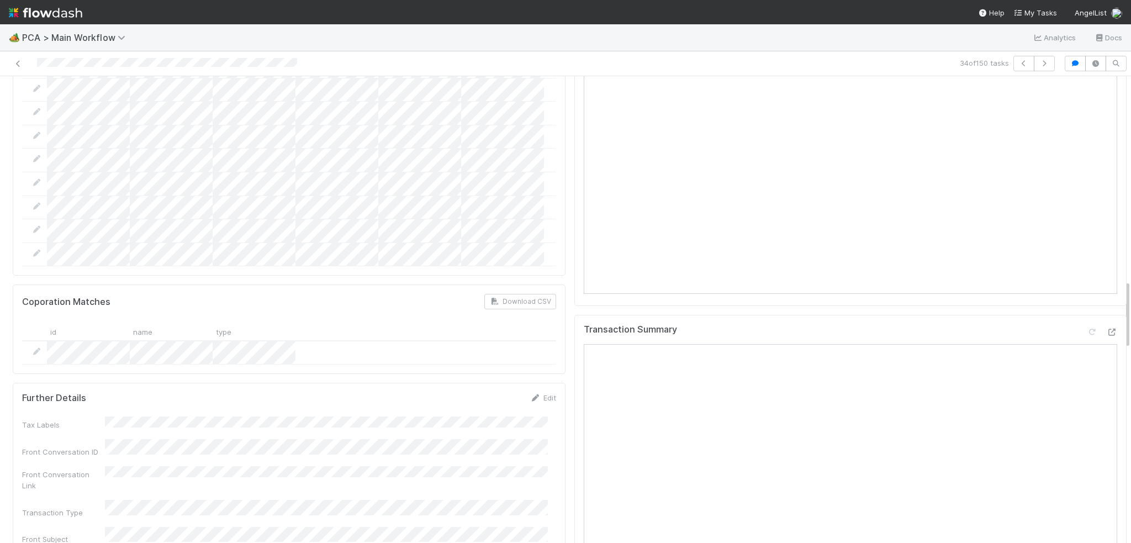
scroll to position [1381, 0]
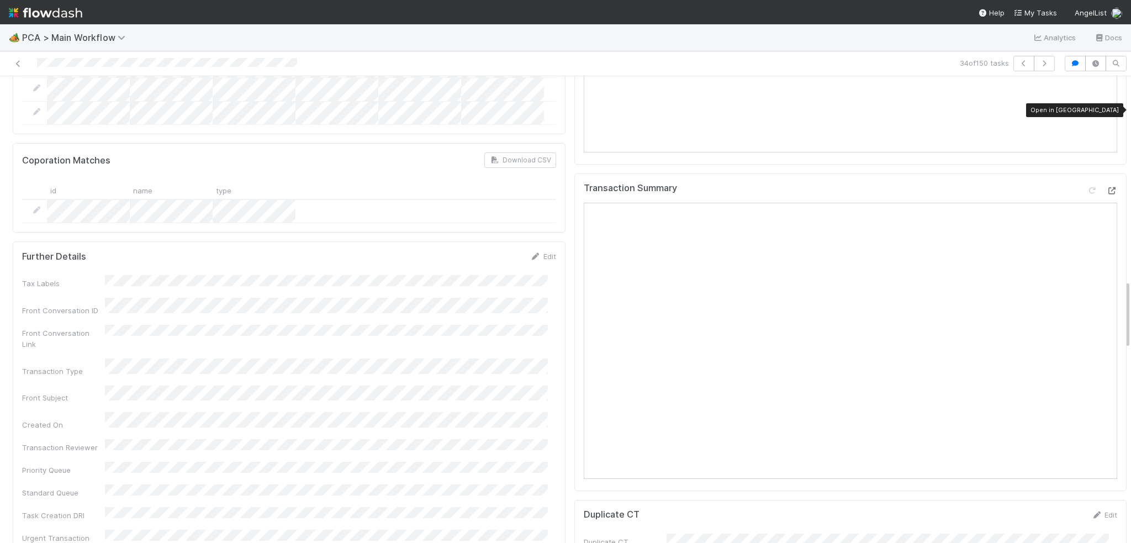
click at [1107, 187] on icon at bounding box center [1112, 190] width 11 height 7
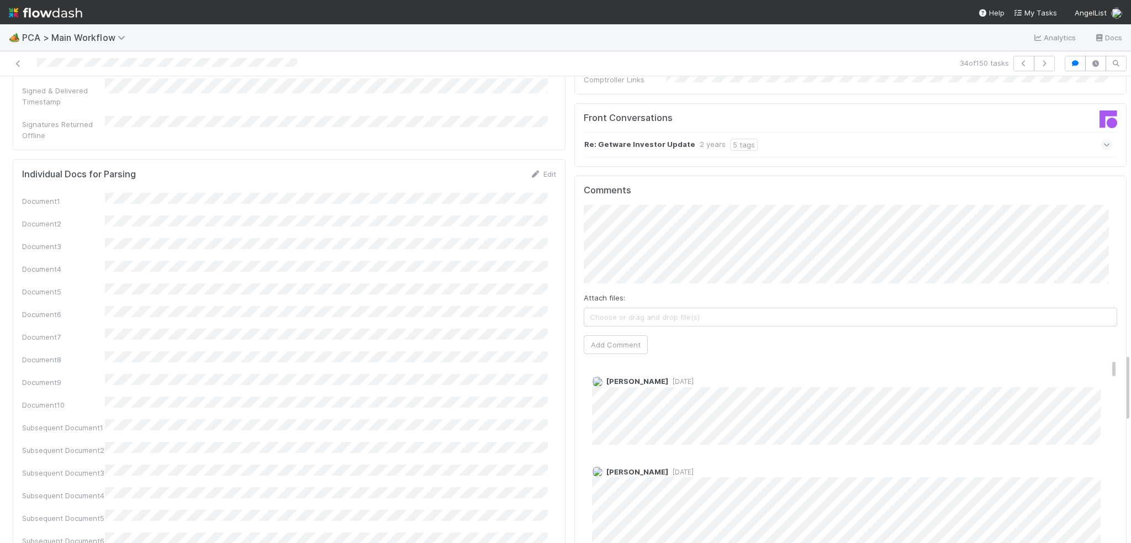
scroll to position [1878, 0]
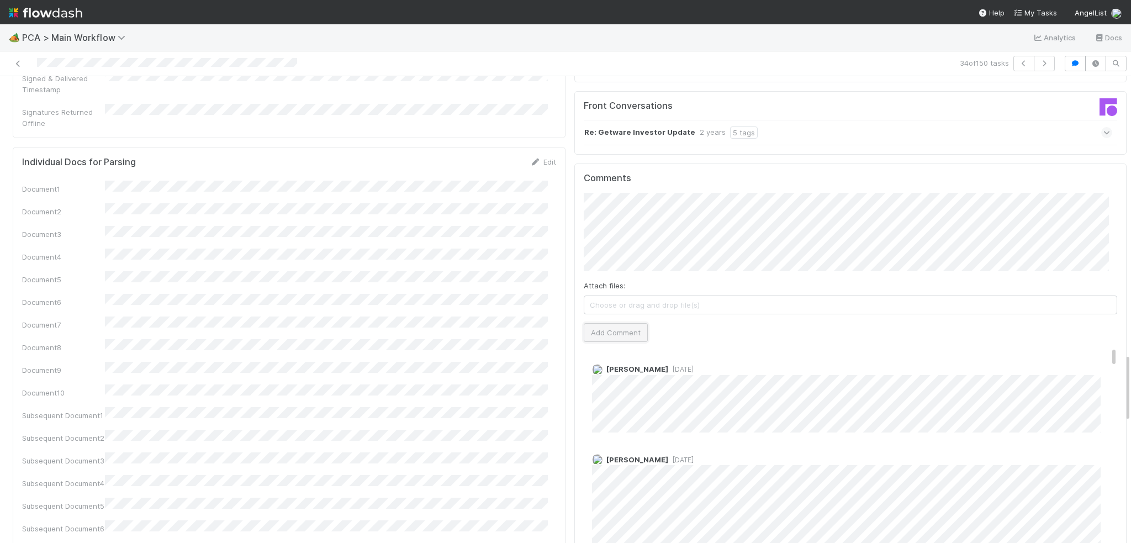
click at [603, 323] on button "Add Comment" at bounding box center [616, 332] width 64 height 19
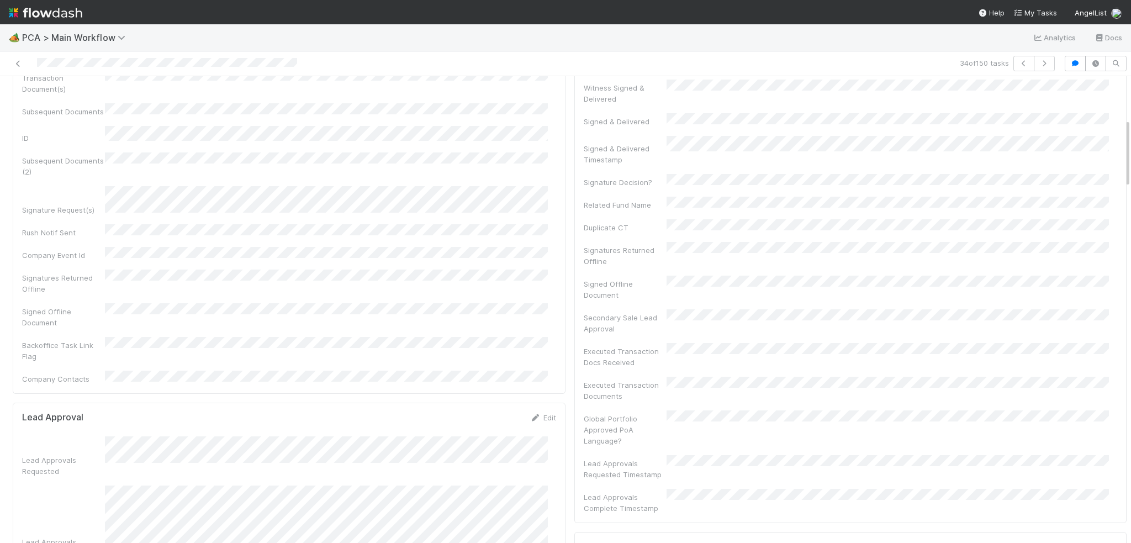
scroll to position [0, 0]
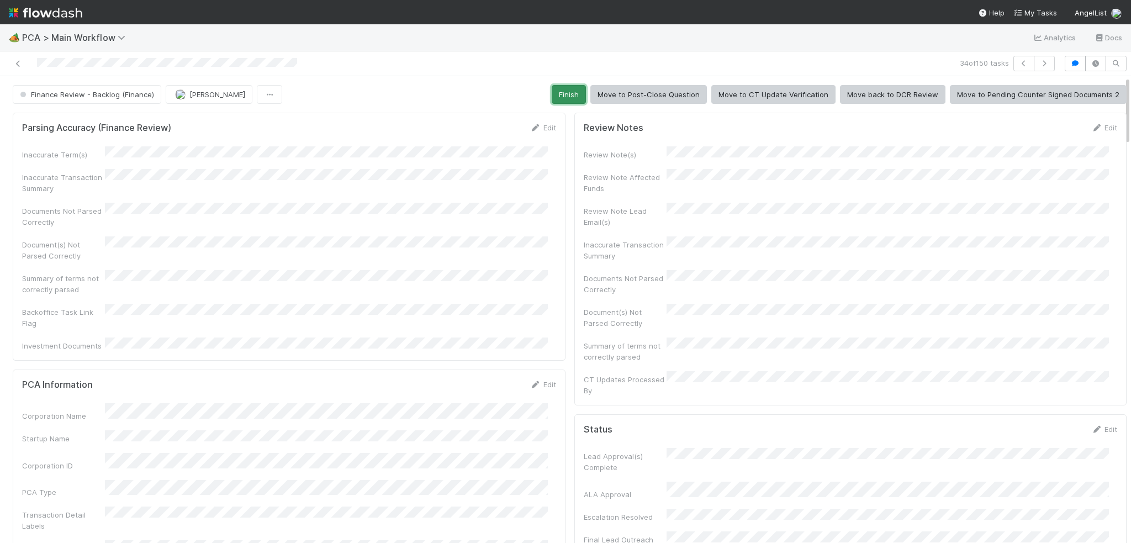
click at [567, 92] on button "Finish" at bounding box center [569, 94] width 34 height 19
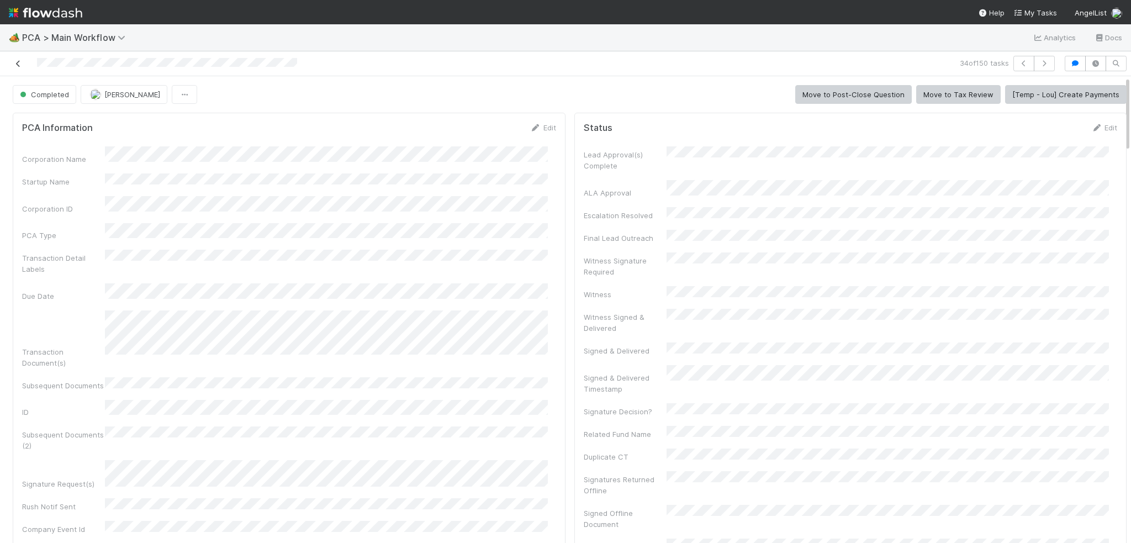
click at [15, 58] on link at bounding box center [18, 63] width 11 height 11
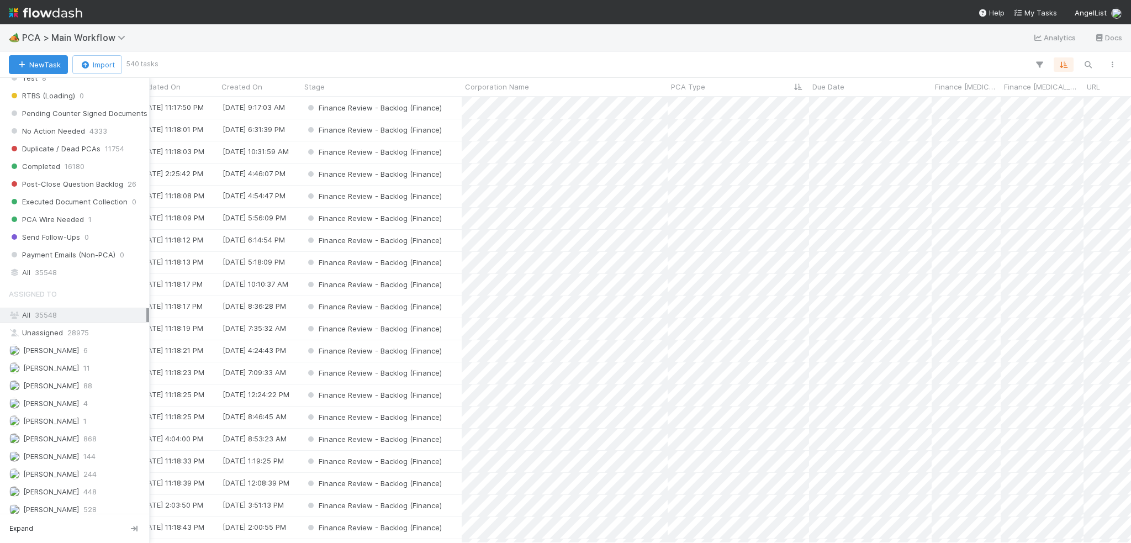
scroll to position [1160, 0]
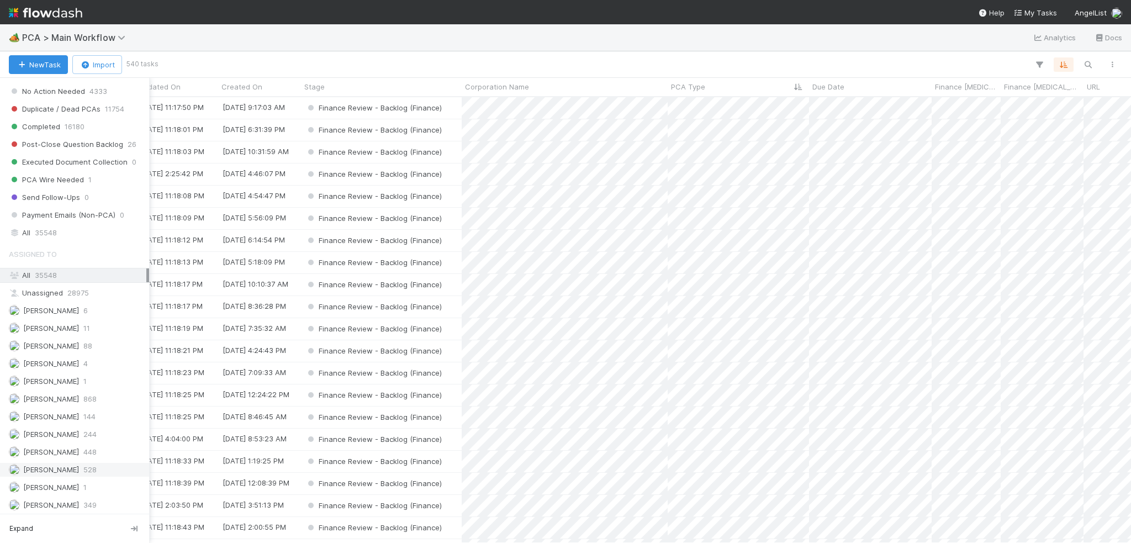
click at [41, 465] on span "[PERSON_NAME]" at bounding box center [51, 469] width 56 height 9
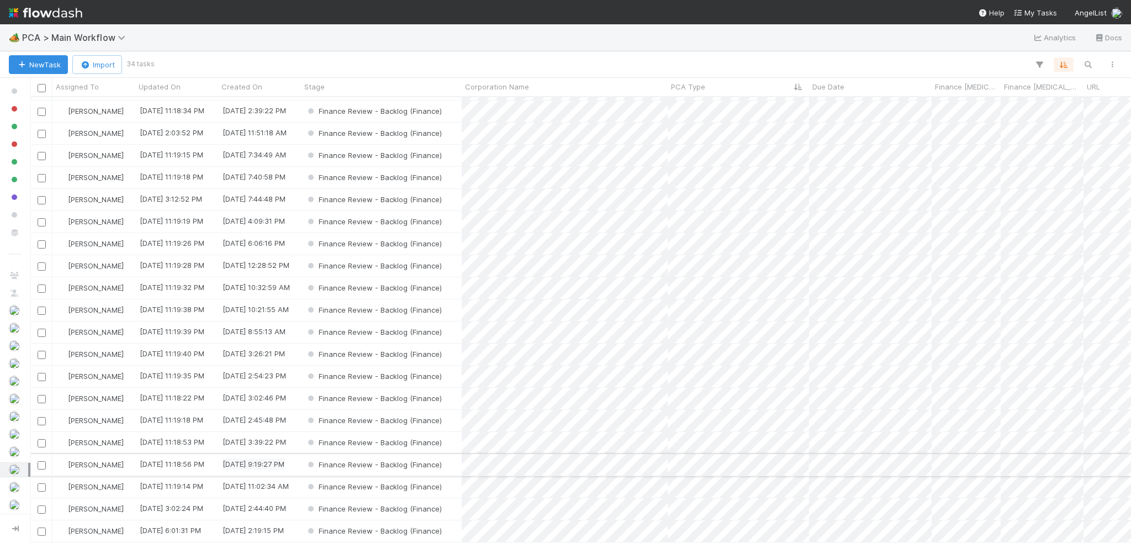
scroll to position [314, 0]
click at [457, 505] on div "Finance Review - Backlog (Finance)" at bounding box center [381, 509] width 161 height 22
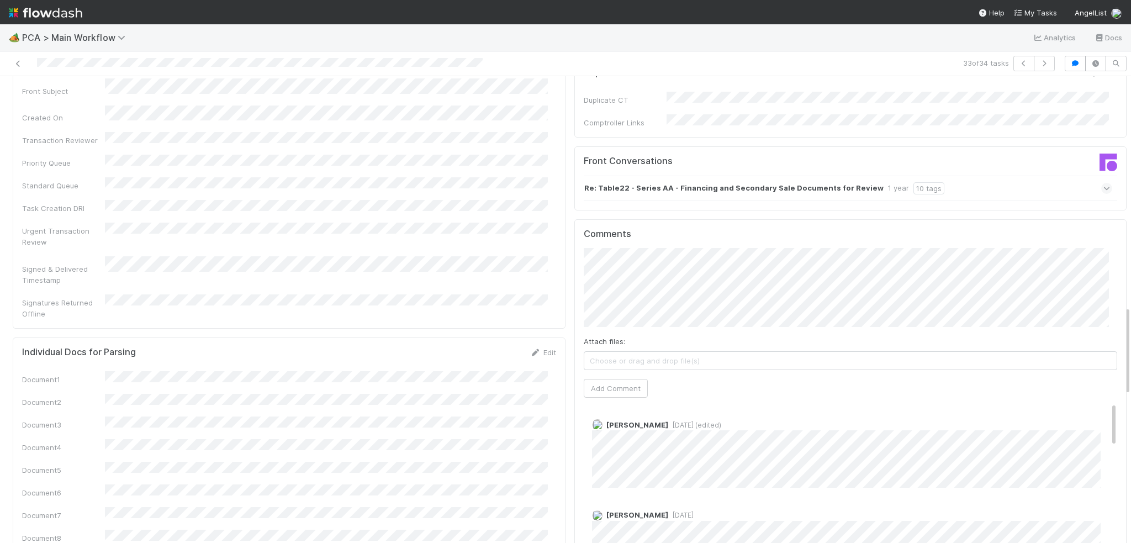
scroll to position [1199, 0]
click at [649, 332] on div "Attach files: Choose or drag and drop file(s)" at bounding box center [851, 349] width 534 height 34
click at [596, 375] on button "Add Comment" at bounding box center [616, 384] width 64 height 19
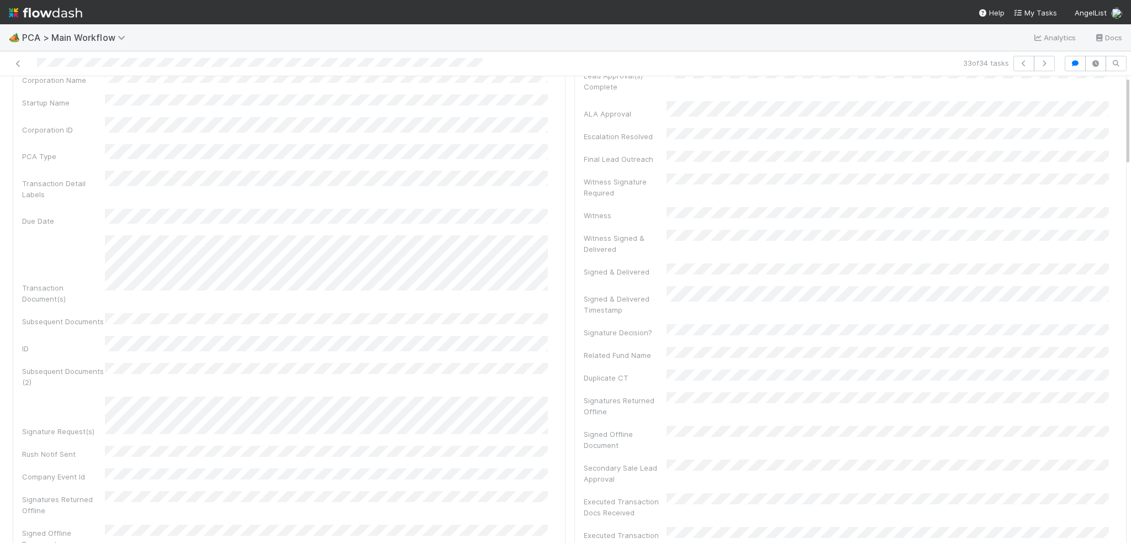
scroll to position [0, 0]
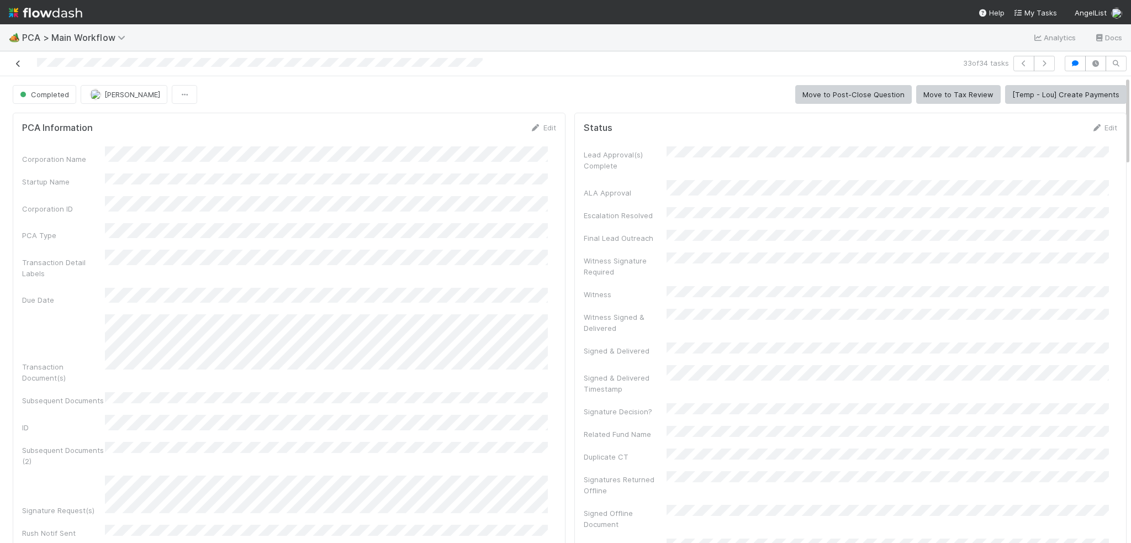
click at [19, 65] on icon at bounding box center [18, 63] width 11 height 7
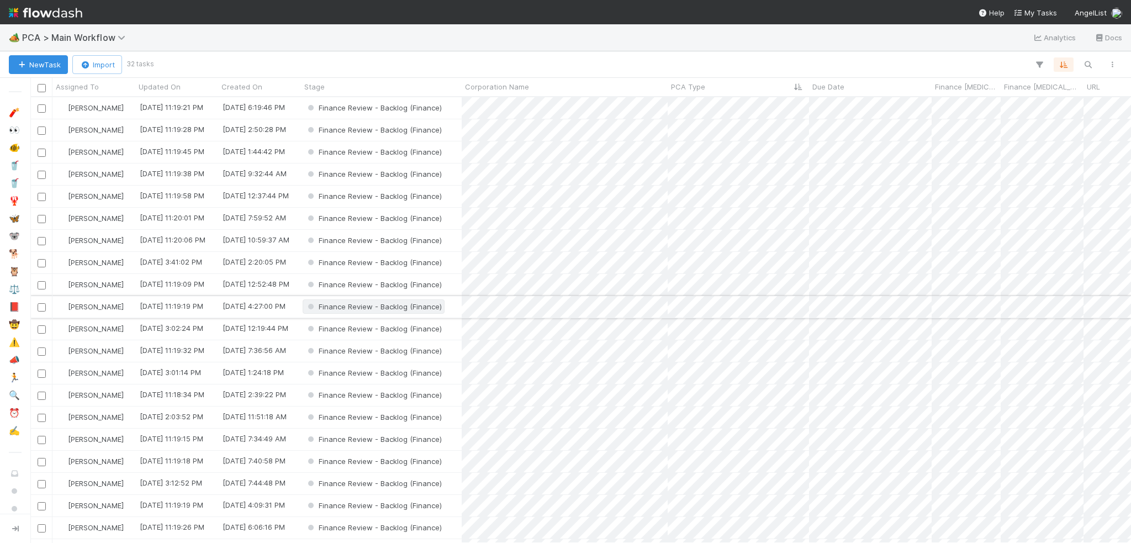
scroll to position [438, 1093]
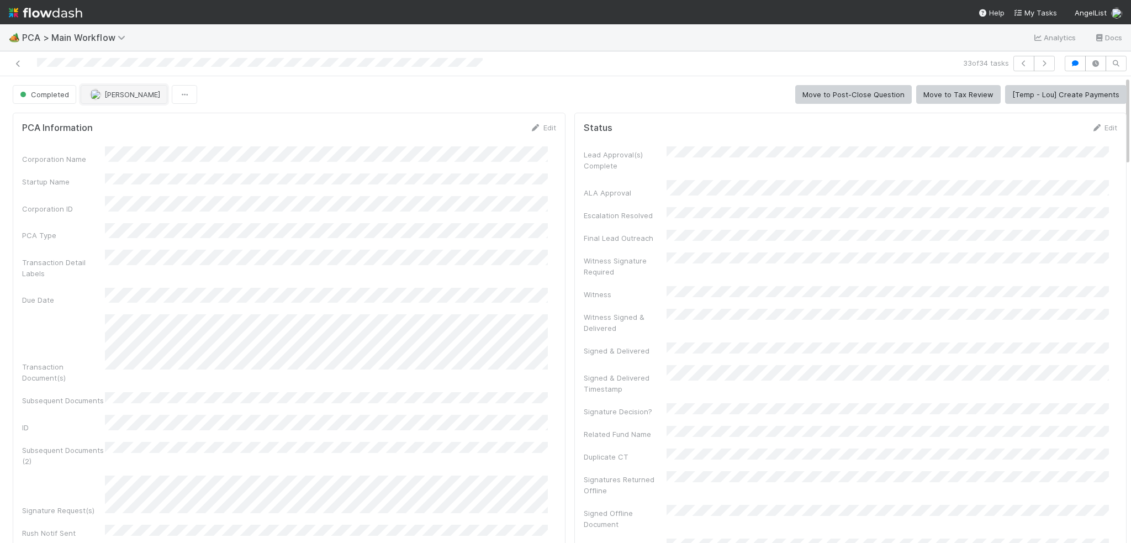
click at [119, 94] on span "[PERSON_NAME]" at bounding box center [132, 94] width 56 height 9
click at [17, 67] on link at bounding box center [18, 63] width 11 height 11
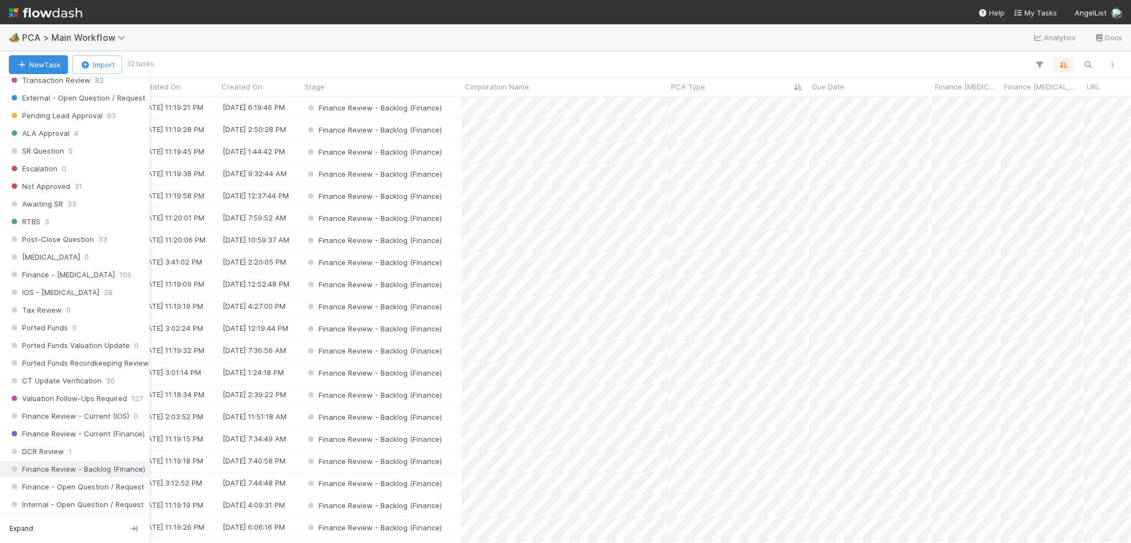
scroll to position [608, 0]
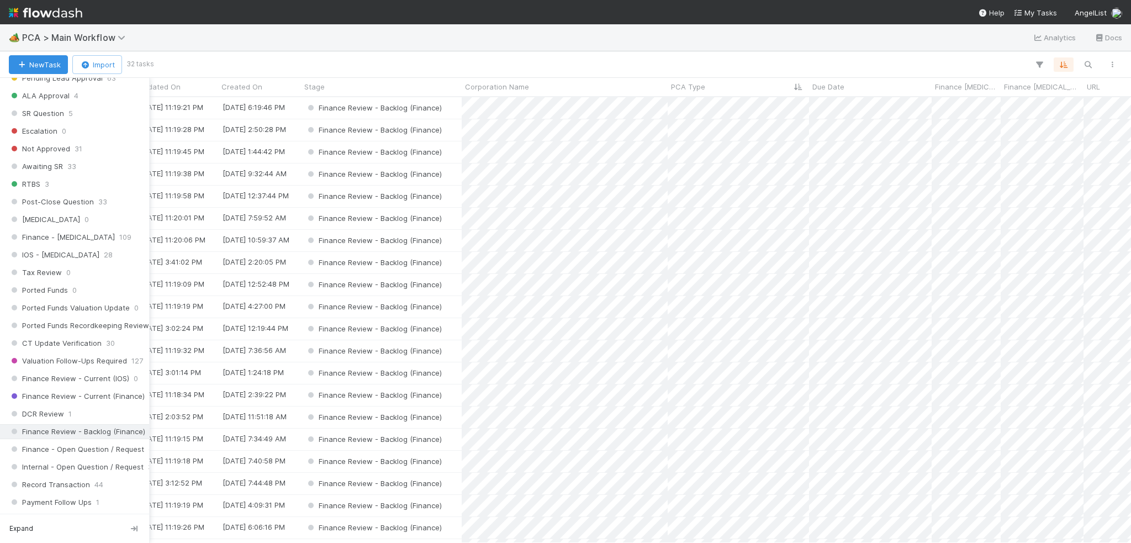
click at [71, 425] on span "Finance Review - Backlog (Finance)" at bounding box center [77, 432] width 136 height 14
